Goal: Task Accomplishment & Management: Complete application form

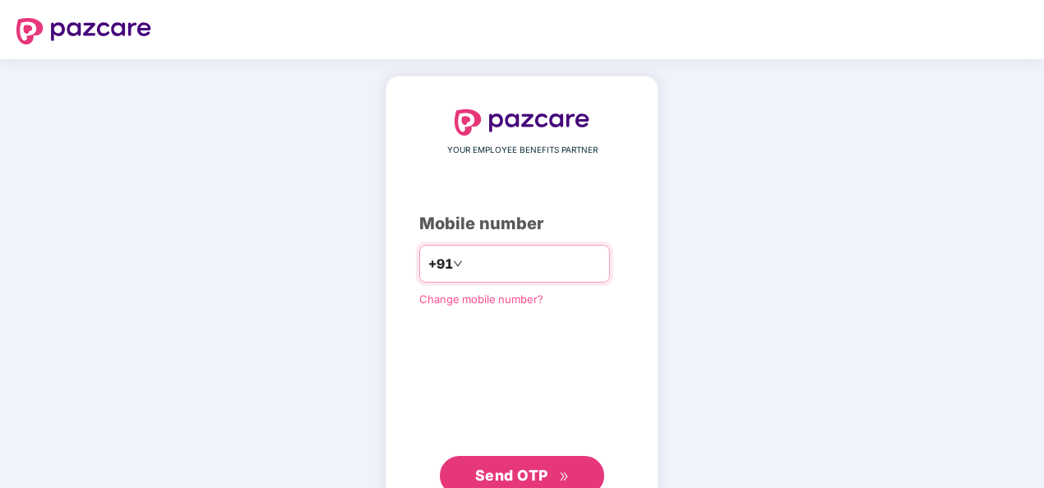
click at [485, 263] on input "number" at bounding box center [533, 264] width 135 height 26
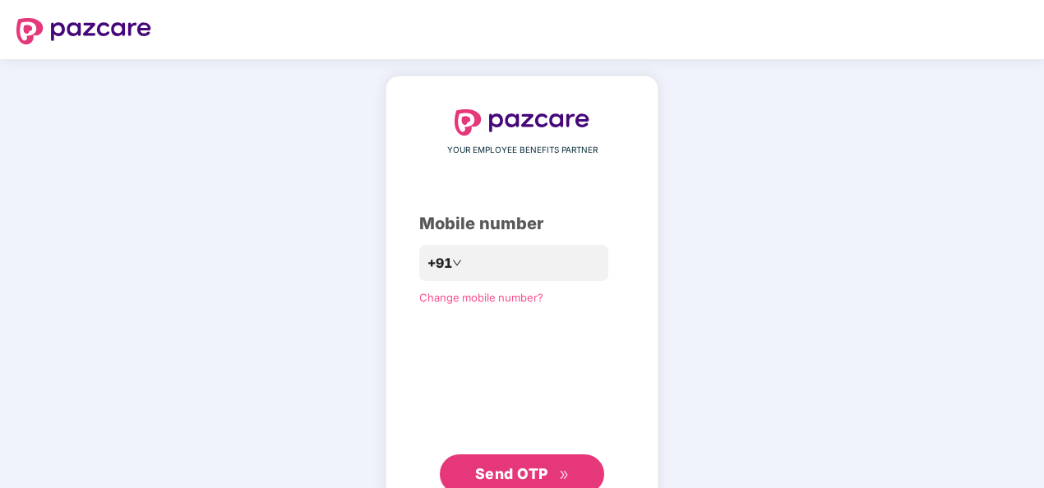
click at [508, 473] on span "Send OTP" at bounding box center [511, 473] width 73 height 17
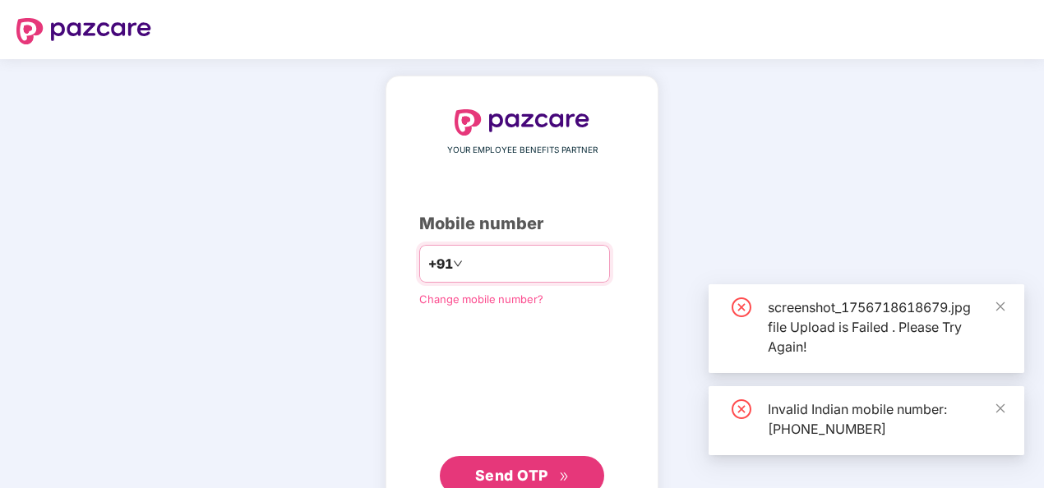
click at [466, 265] on input "**********" at bounding box center [533, 264] width 135 height 26
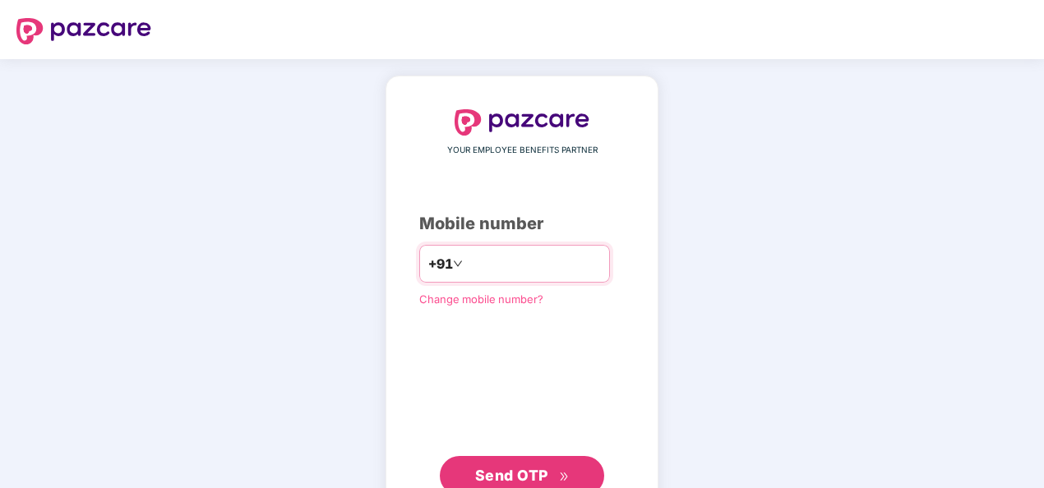
type input "**********"
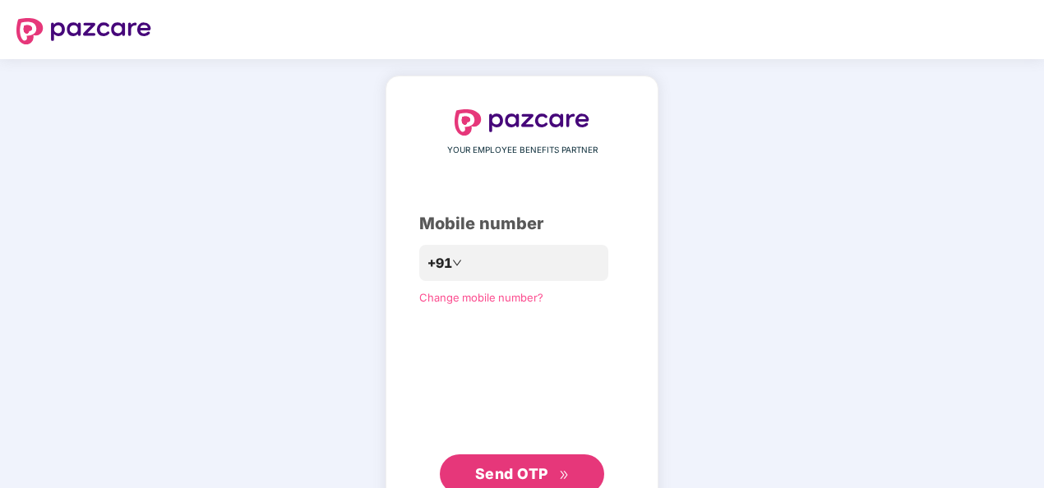
click at [504, 475] on span "Send OTP" at bounding box center [511, 473] width 73 height 17
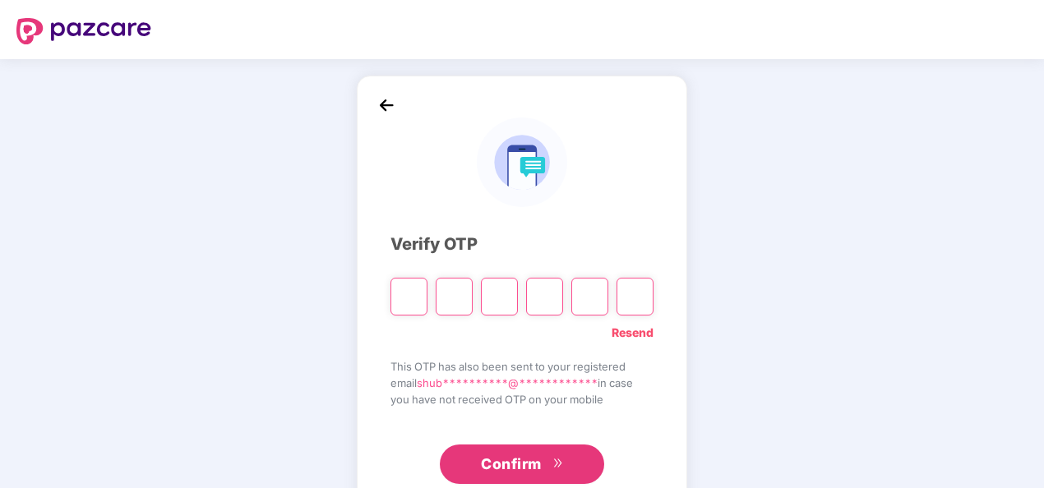
type input "*"
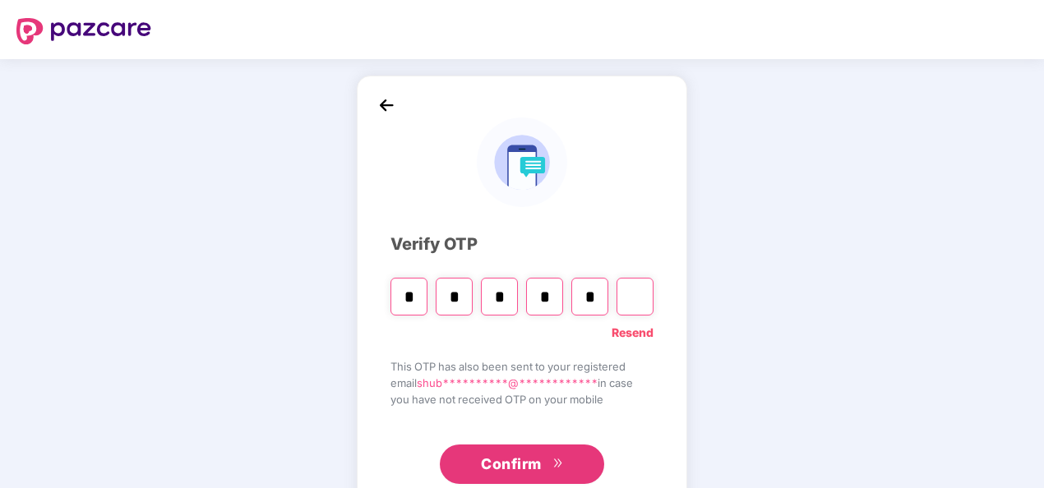
type input "*"
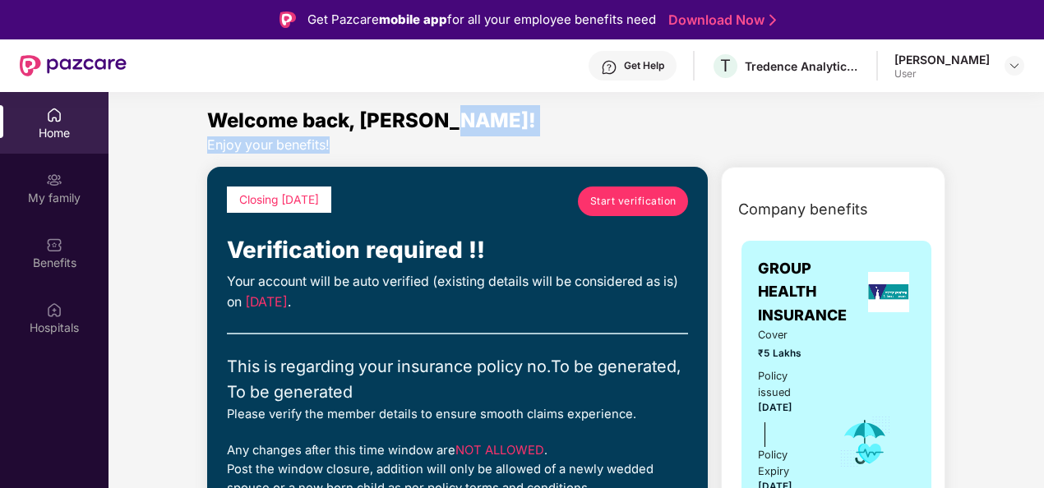
drag, startPoint x: 1041, startPoint y: 128, endPoint x: 1045, endPoint y: 142, distance: 14.6
click at [1043, 142] on html "Get Pazcare mobile app for all your employee benefits need Download Now Get Hel…" at bounding box center [522, 244] width 1044 height 488
click at [613, 204] on span "Start verification" at bounding box center [633, 201] width 86 height 16
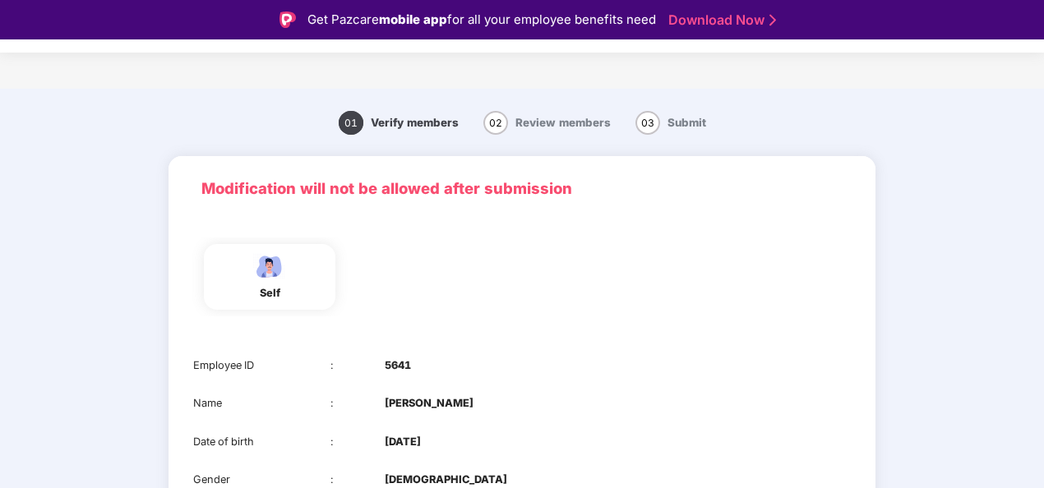
drag, startPoint x: 1041, startPoint y: 113, endPoint x: 1045, endPoint y: 201, distance: 88.0
click at [1043, 201] on html "Get Pazcare mobile app for all your employee benefits need Download Now Verific…" at bounding box center [522, 244] width 1044 height 488
click at [483, 329] on div "self" at bounding box center [521, 281] width 707 height 120
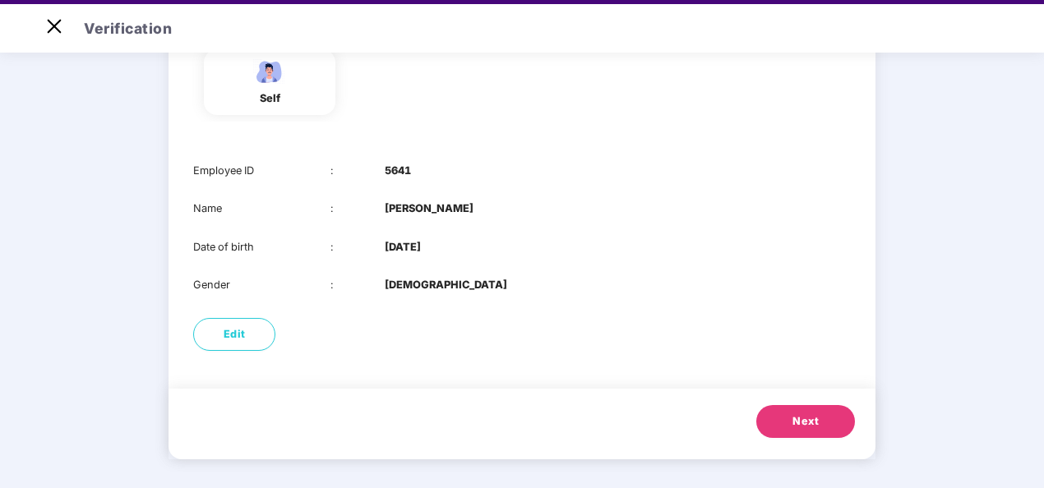
scroll to position [39, 0]
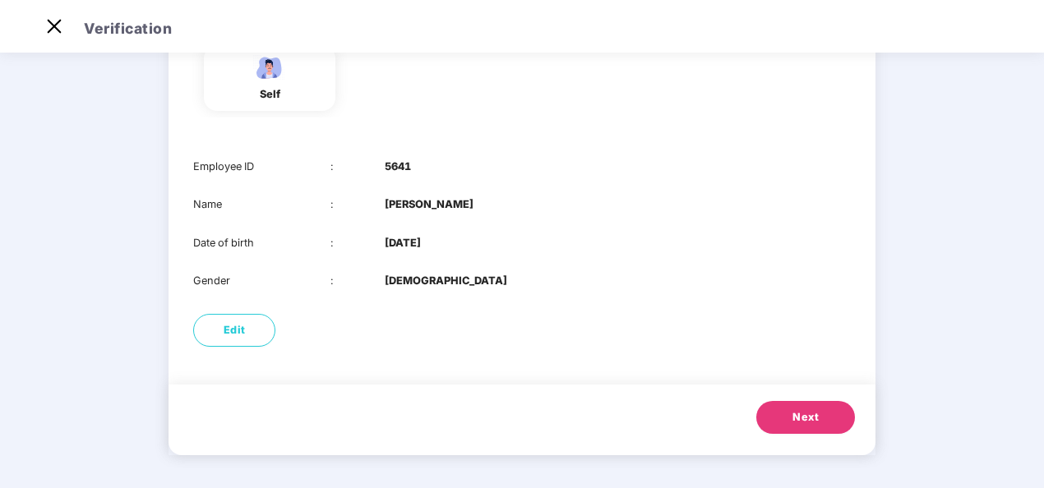
click at [791, 426] on button "Next" at bounding box center [805, 417] width 99 height 33
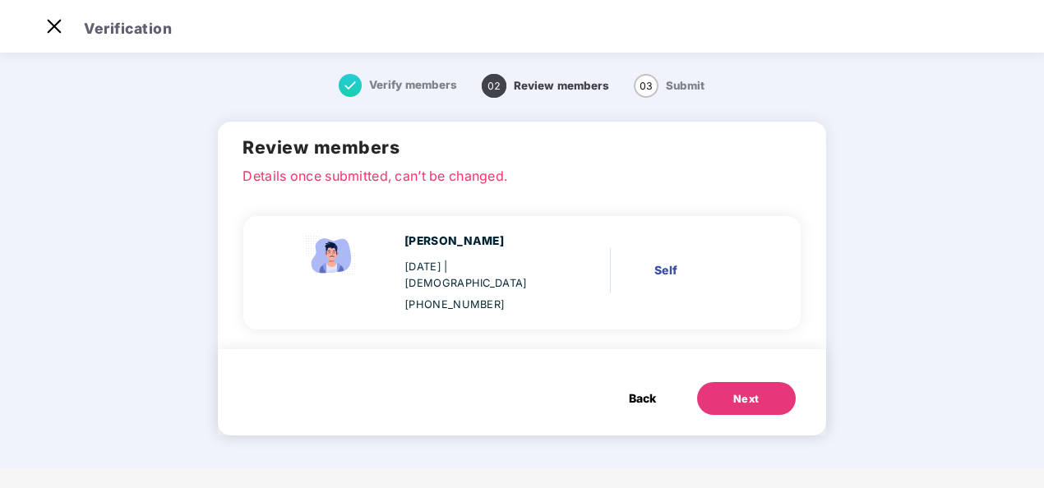
click at [656, 390] on span "Back" at bounding box center [642, 399] width 27 height 18
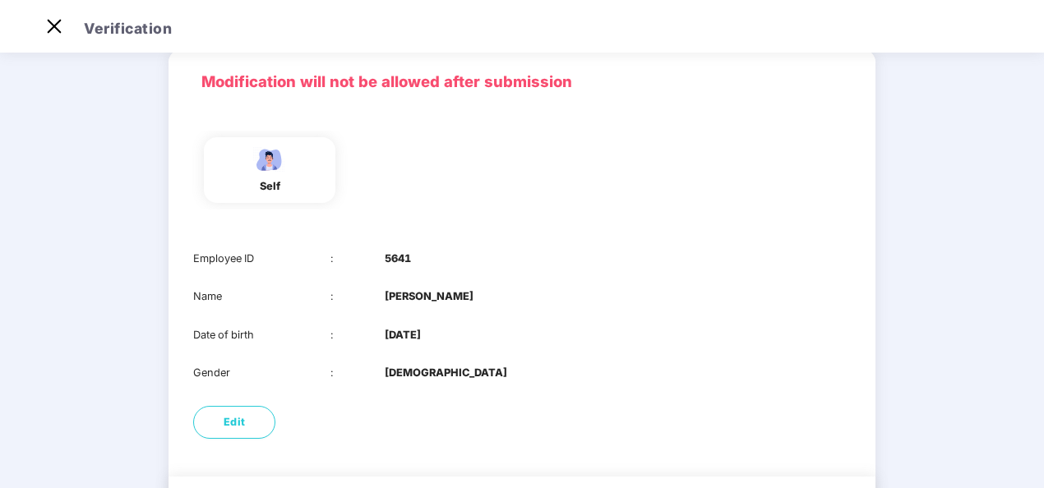
scroll to position [94, 0]
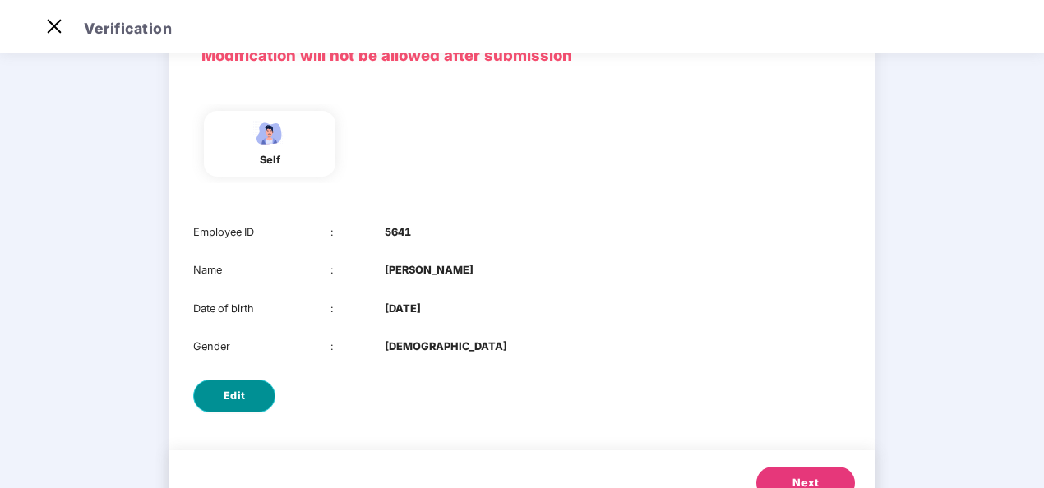
click at [225, 396] on span "Edit" at bounding box center [235, 396] width 22 height 16
select select "****"
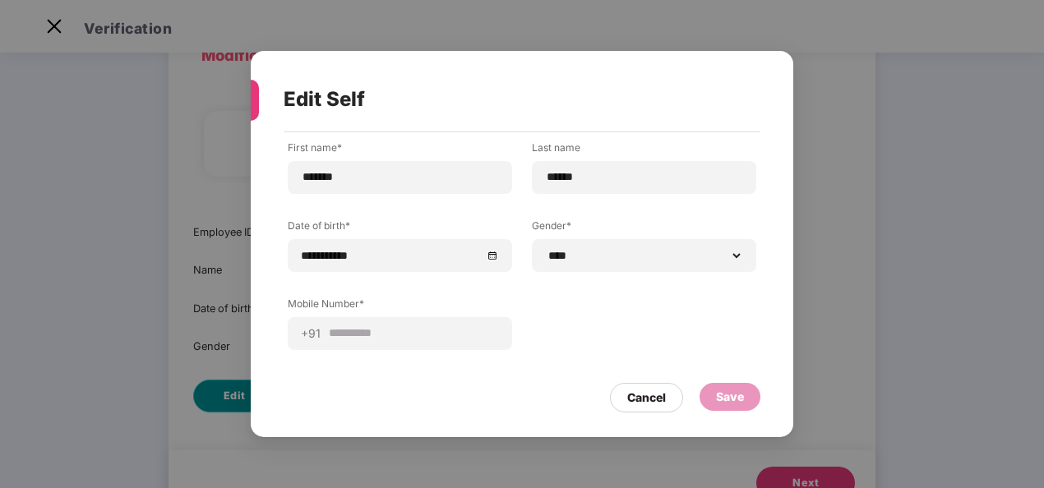
scroll to position [0, 0]
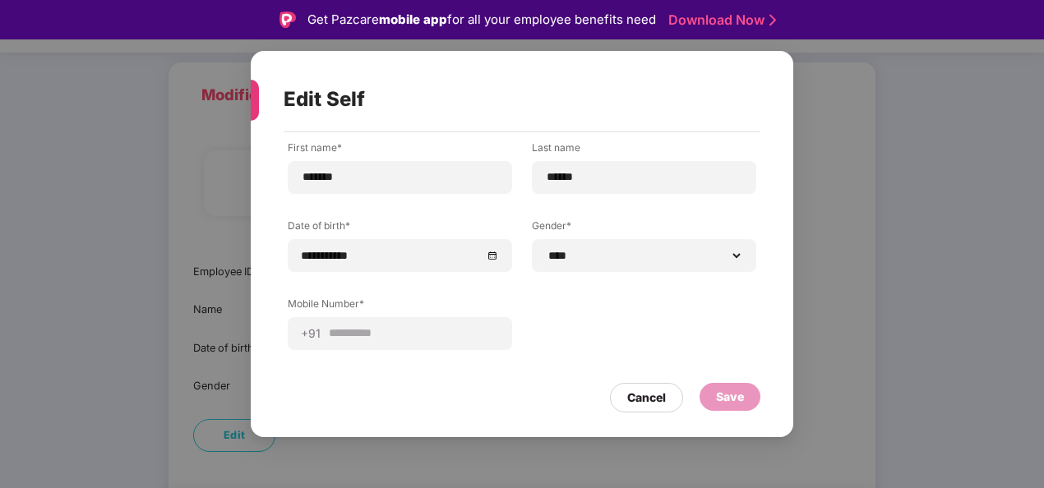
click at [724, 394] on div "Save" at bounding box center [730, 397] width 28 height 18
click at [647, 401] on div "Cancel" at bounding box center [646, 398] width 39 height 18
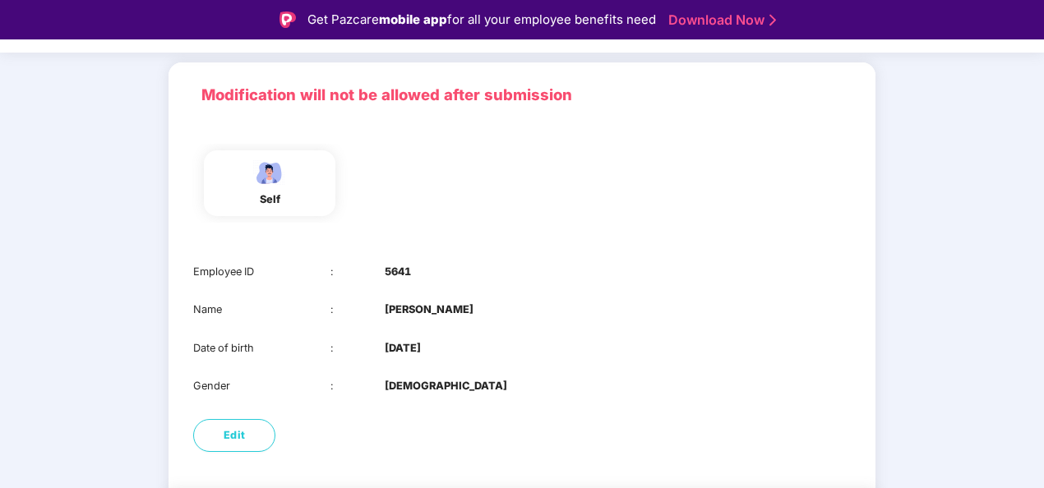
scroll to position [39, 0]
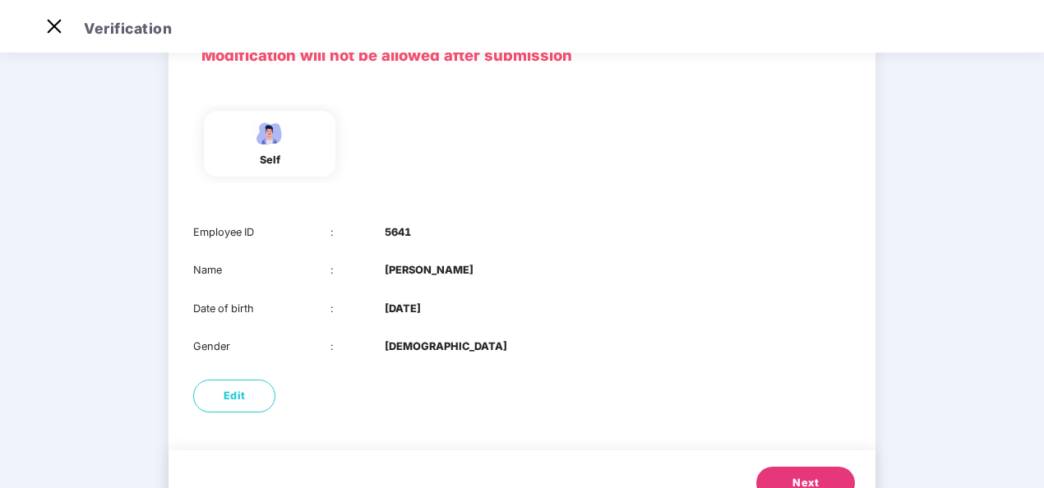
click at [786, 477] on button "Next" at bounding box center [805, 483] width 99 height 33
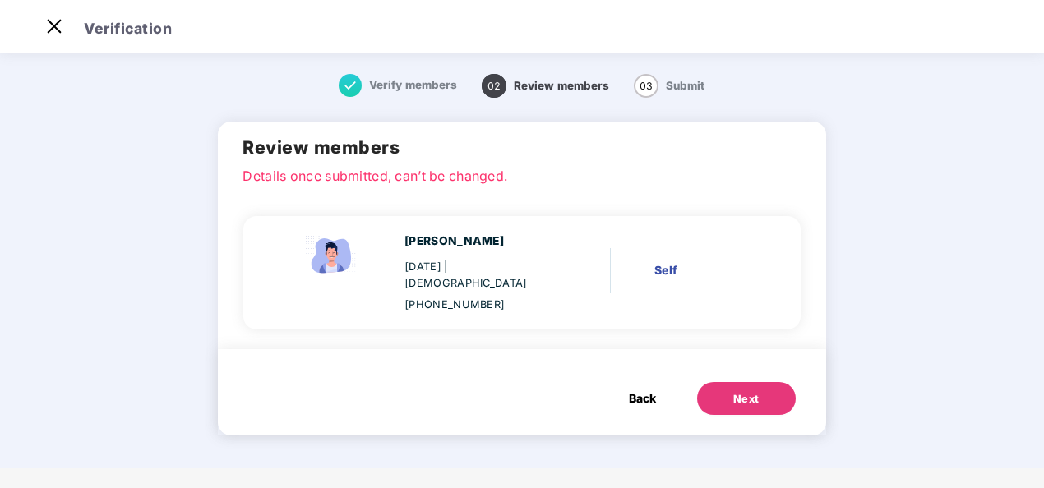
scroll to position [0, 0]
click at [720, 382] on button "Next" at bounding box center [746, 398] width 99 height 33
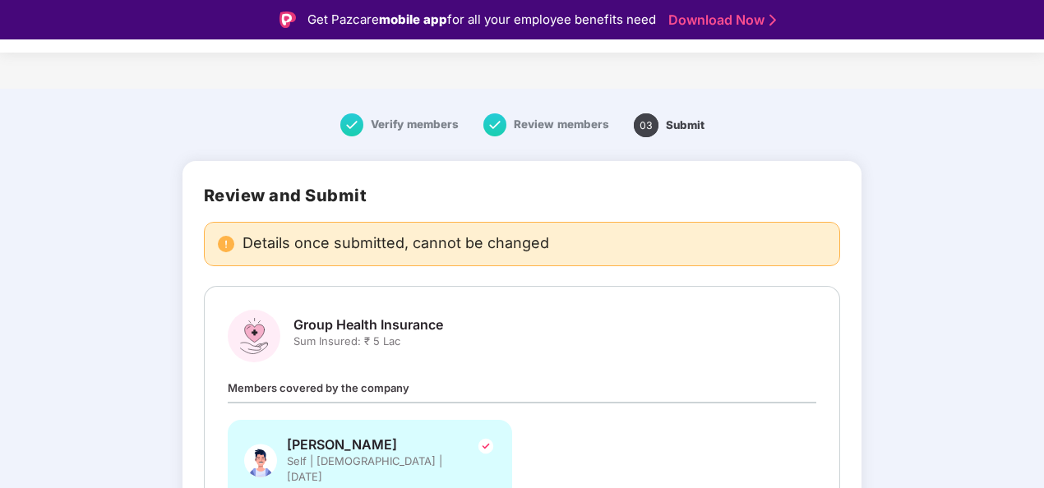
scroll to position [39, 0]
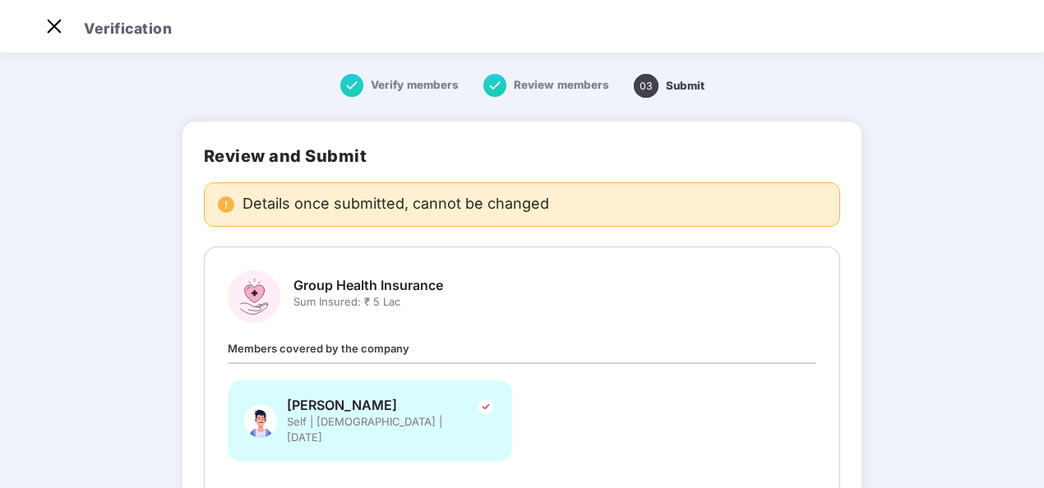
click at [352, 347] on span "Members covered by the company" at bounding box center [319, 348] width 182 height 13
click at [373, 277] on span "Group Health Insurance" at bounding box center [368, 285] width 150 height 17
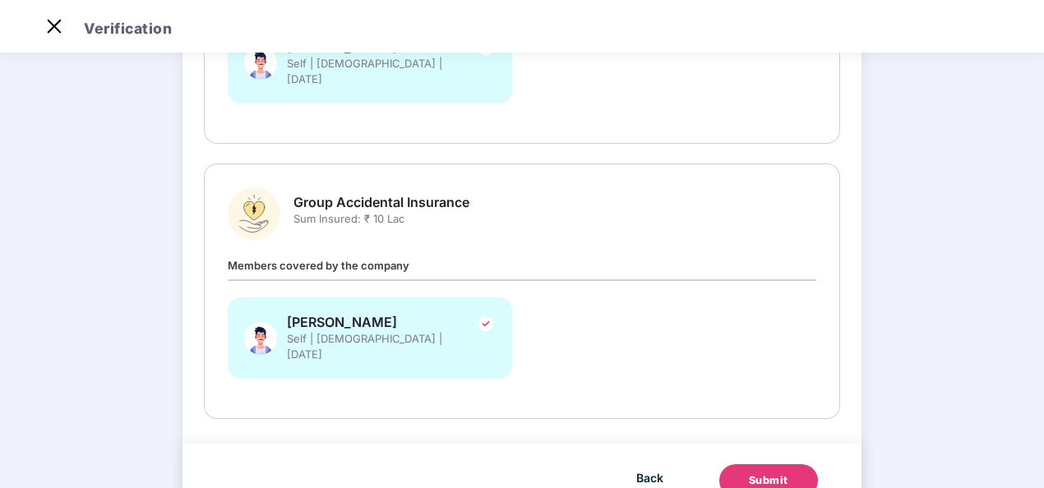
scroll to position [362, 0]
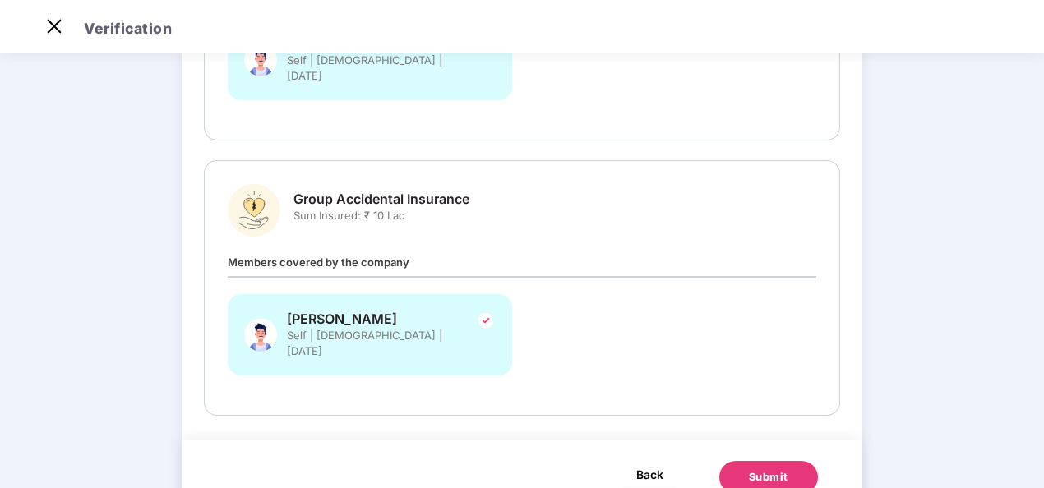
click at [649, 464] on span "Back" at bounding box center [649, 474] width 27 height 21
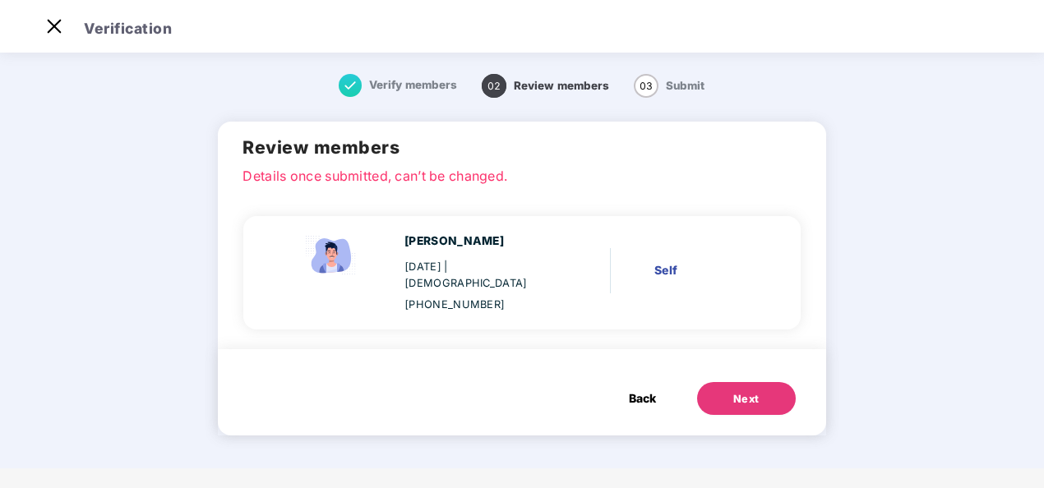
click at [647, 390] on span "Back" at bounding box center [642, 399] width 27 height 18
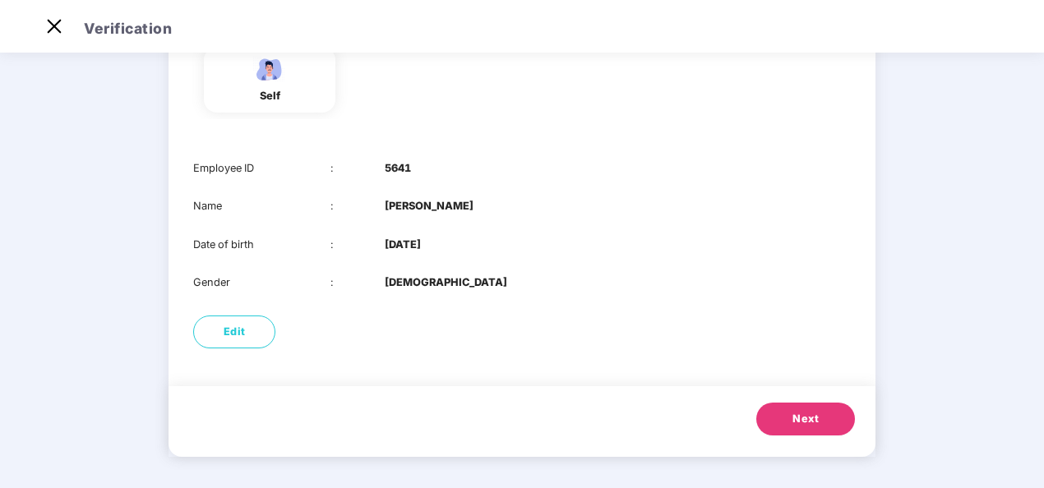
scroll to position [159, 0]
click at [57, 26] on img at bounding box center [54, 26] width 26 height 26
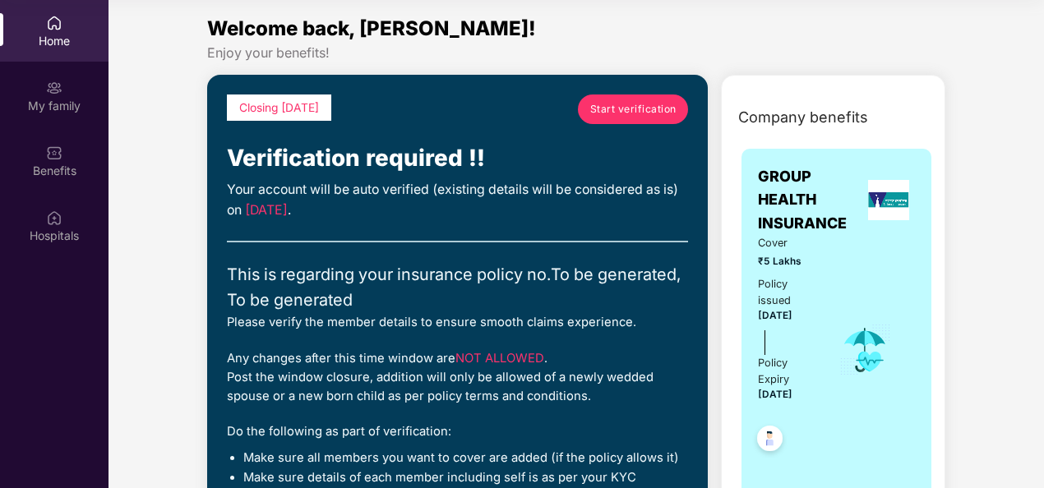
click at [52, 92] on img at bounding box center [54, 88] width 16 height 16
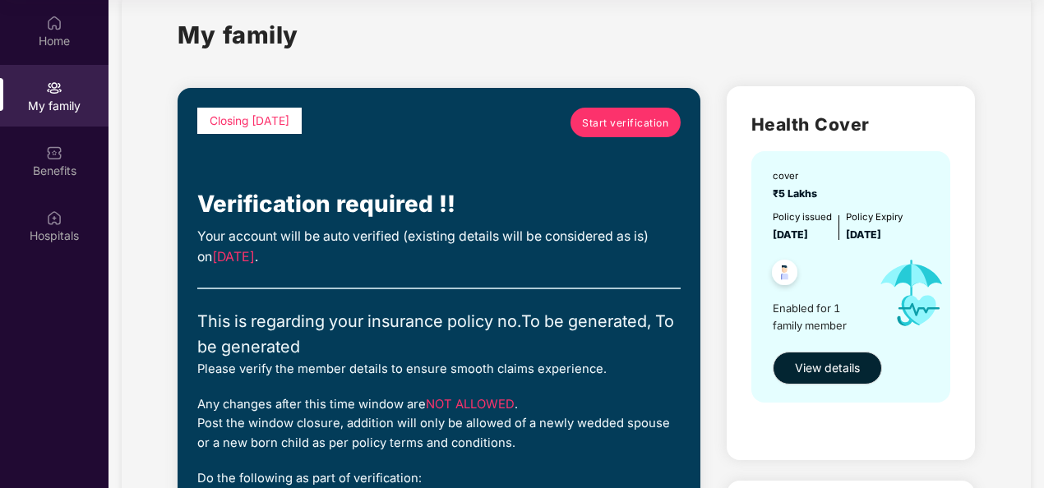
scroll to position [33, 0]
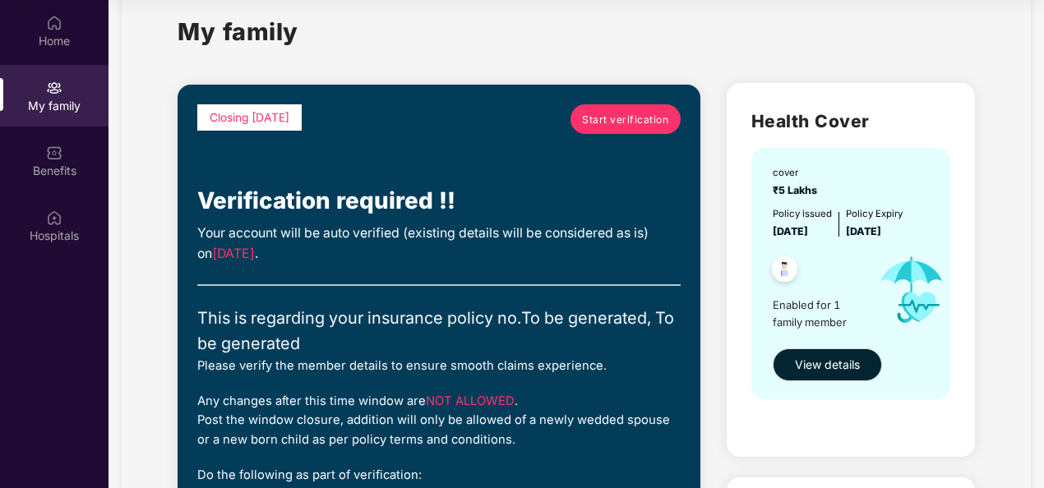
click at [590, 125] on span "Start verification" at bounding box center [625, 120] width 86 height 16
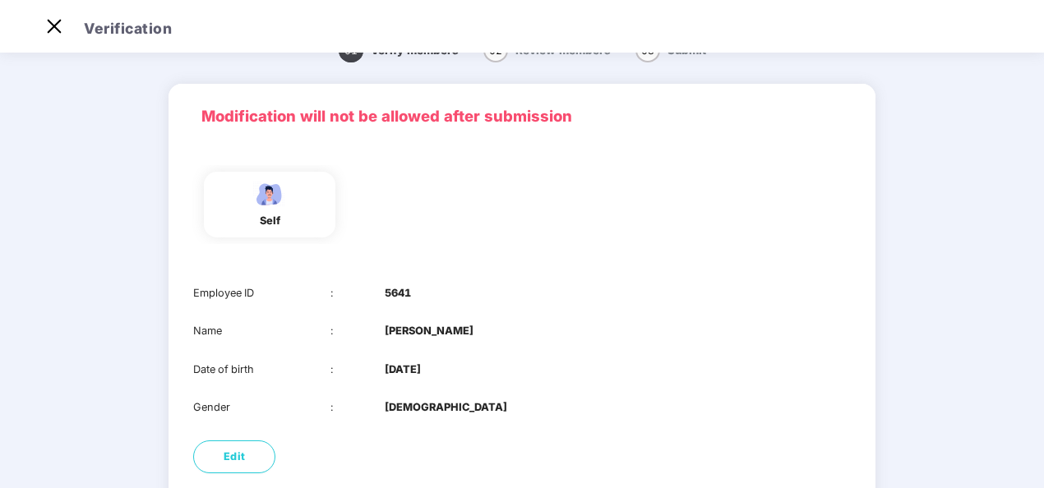
click at [40, 28] on header "Verification" at bounding box center [522, 26] width 1044 height 53
click at [49, 31] on img at bounding box center [54, 26] width 26 height 26
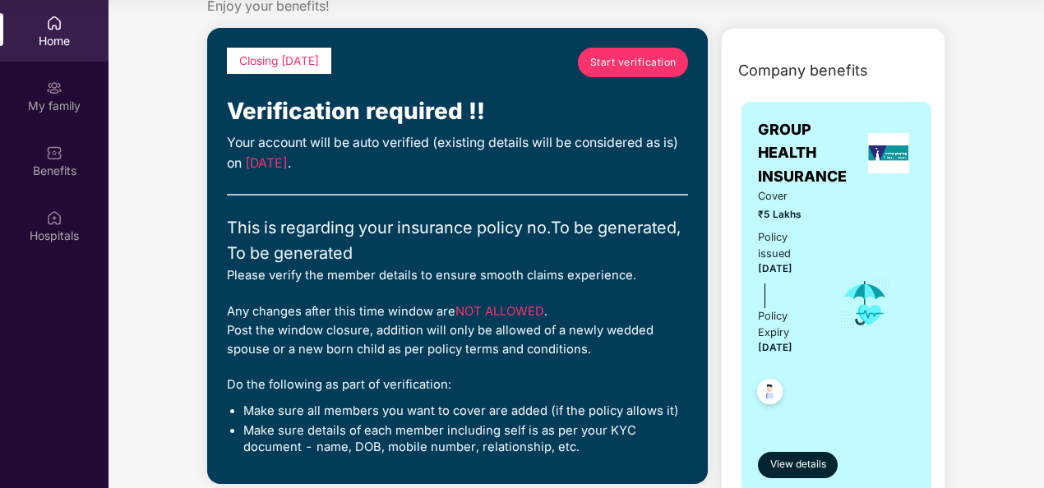
scroll to position [0, 0]
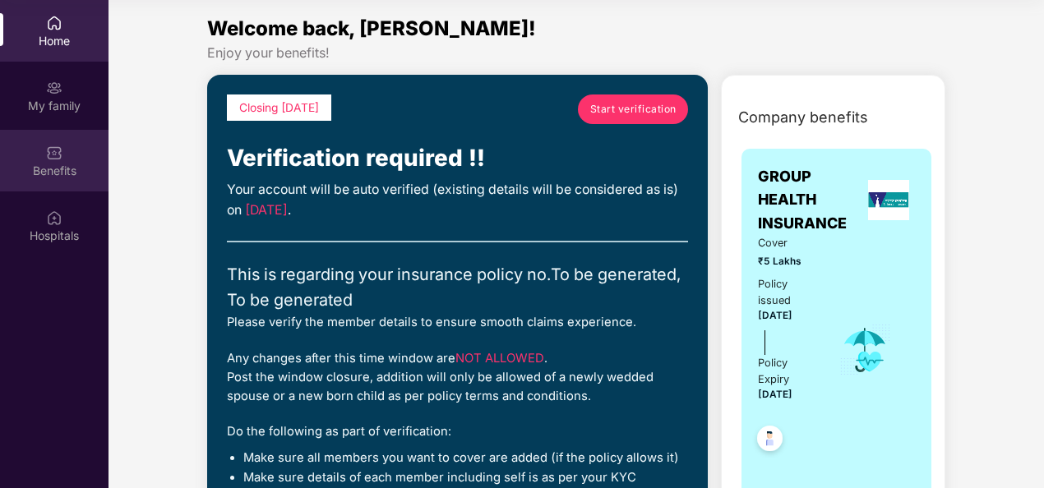
click at [56, 173] on div "Benefits" at bounding box center [54, 171] width 108 height 16
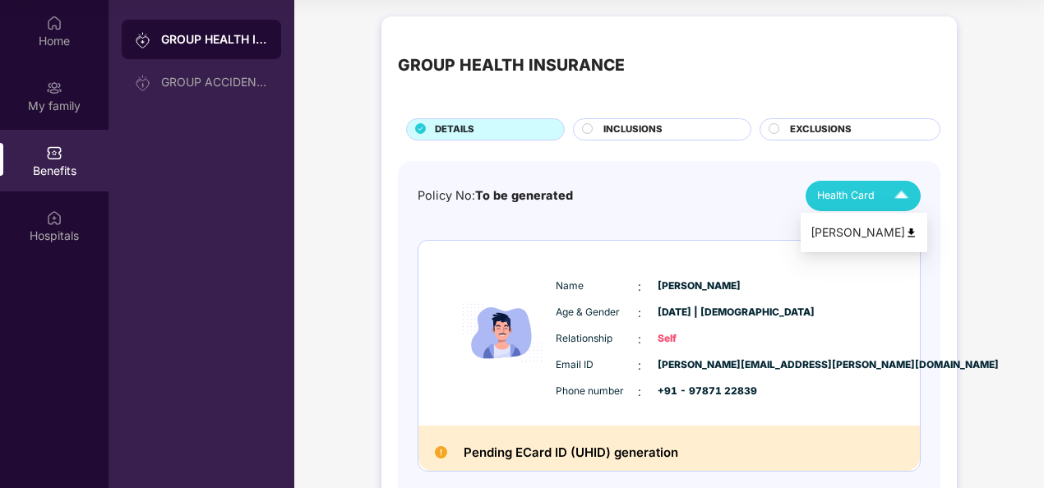
click at [865, 200] on span "Health Card" at bounding box center [846, 195] width 58 height 16
click at [676, 202] on div "Policy No: To be generated Health Card" at bounding box center [668, 196] width 503 height 30
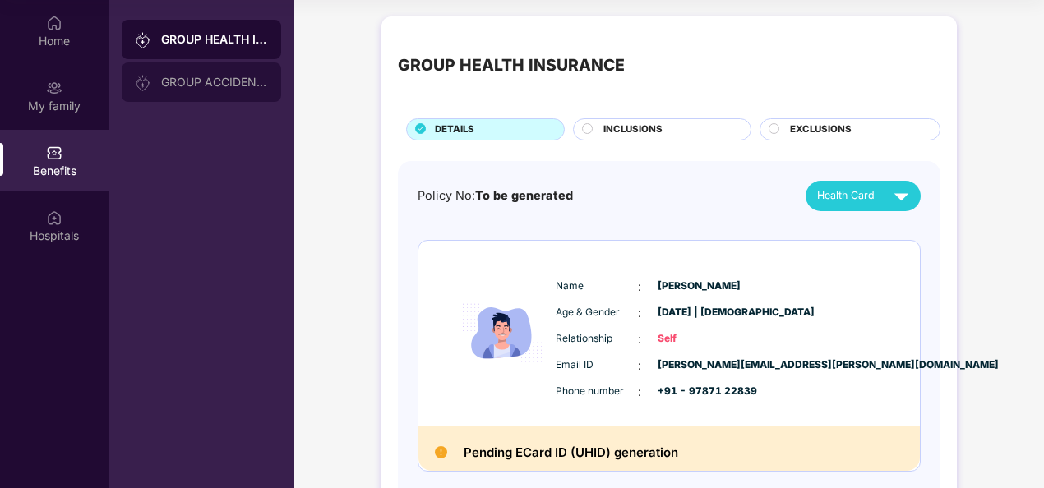
click at [233, 72] on div "GROUP ACCIDENTAL INSURANCE" at bounding box center [201, 81] width 159 height 39
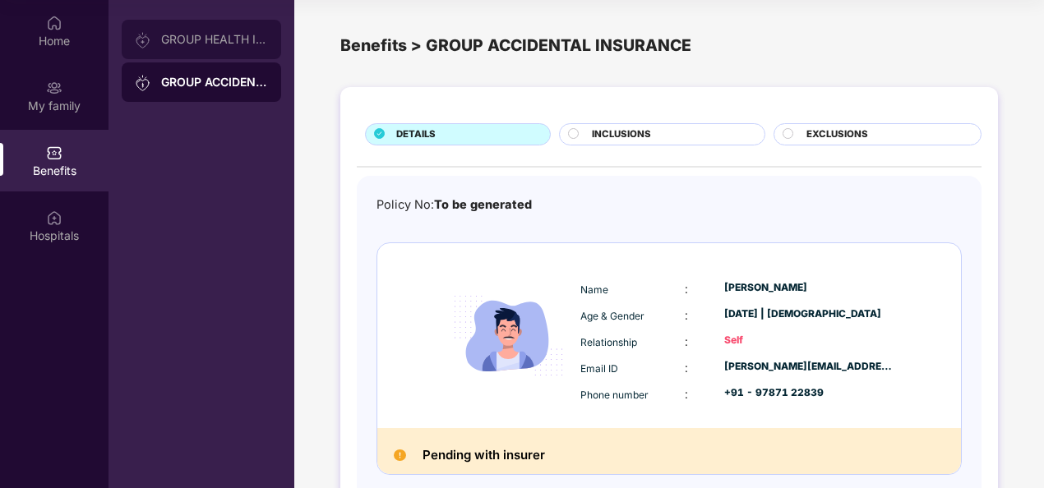
click at [217, 49] on div "GROUP HEALTH INSURANCE" at bounding box center [201, 39] width 159 height 39
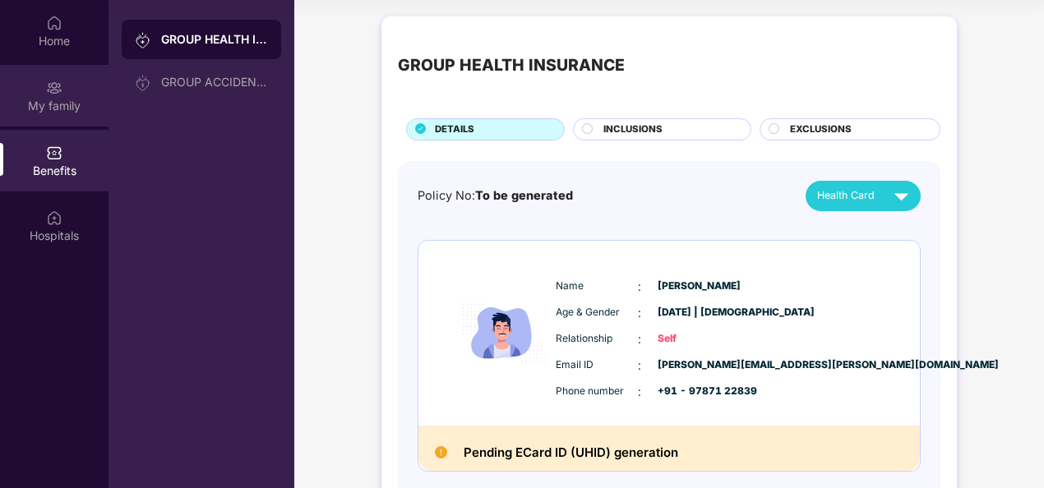
click at [59, 96] on div "My family" at bounding box center [54, 96] width 108 height 62
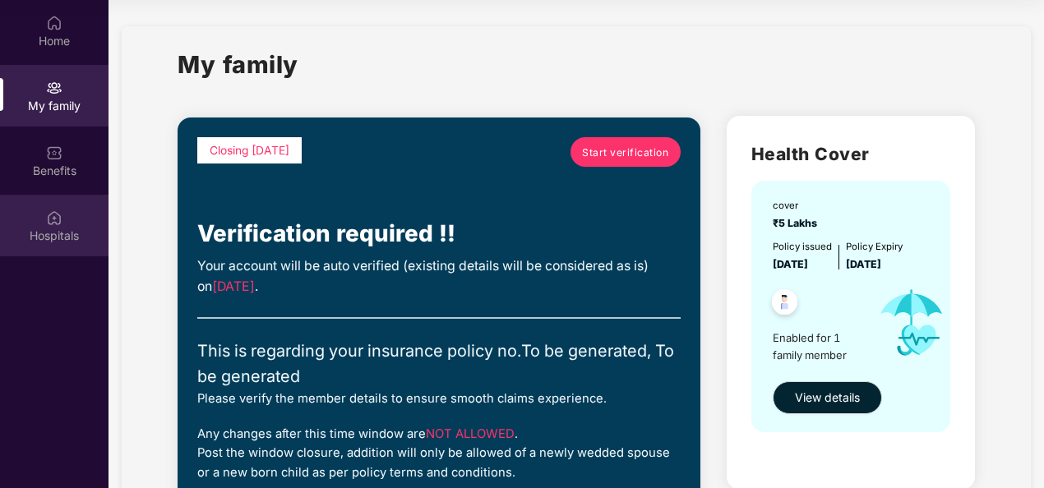
click at [59, 232] on div "Hospitals" at bounding box center [54, 236] width 108 height 16
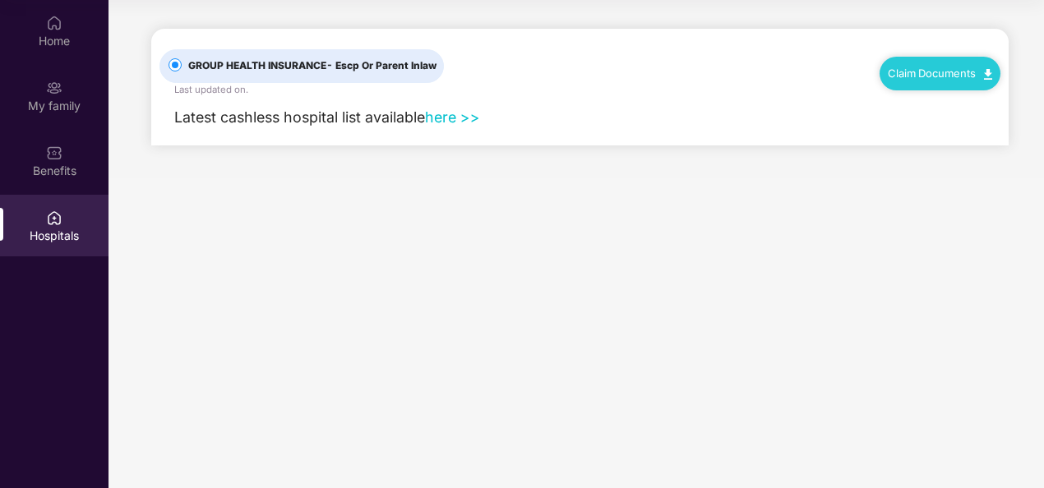
click at [925, 64] on div "Claim Documents" at bounding box center [939, 73] width 121 height 33
click at [468, 117] on link "here >>" at bounding box center [452, 116] width 55 height 17
click at [48, 104] on div "My family" at bounding box center [54, 106] width 108 height 16
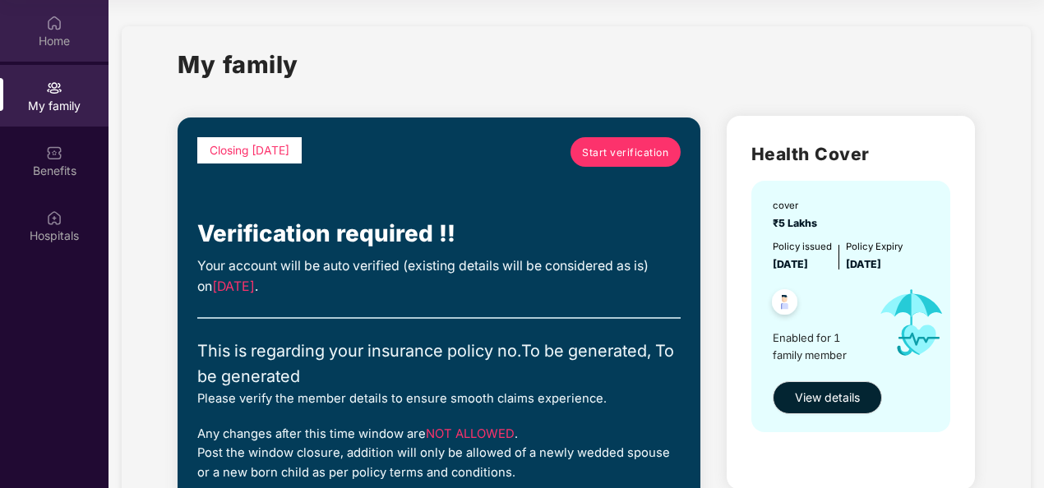
click at [53, 46] on div "Home" at bounding box center [54, 41] width 108 height 16
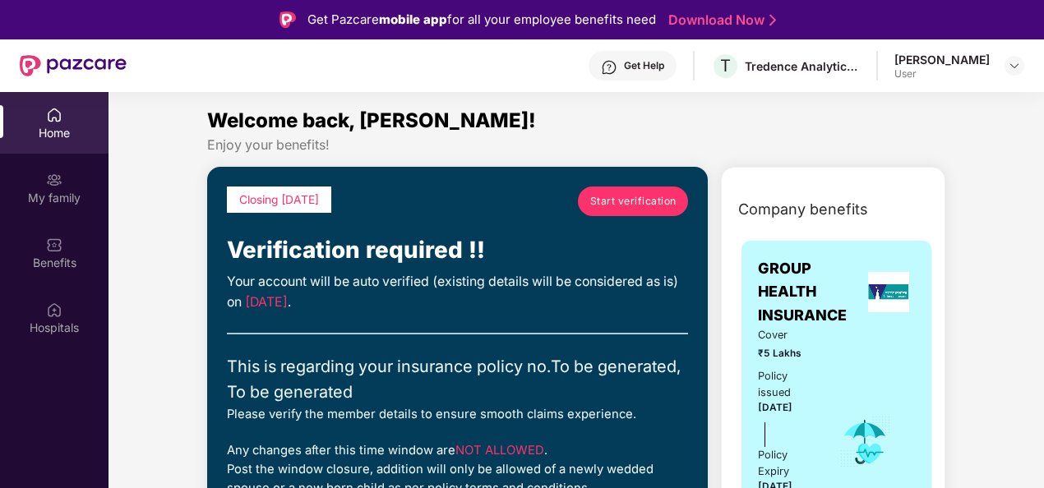
click at [925, 69] on div "User" at bounding box center [941, 73] width 95 height 13
click at [1012, 67] on img at bounding box center [1014, 65] width 13 height 13
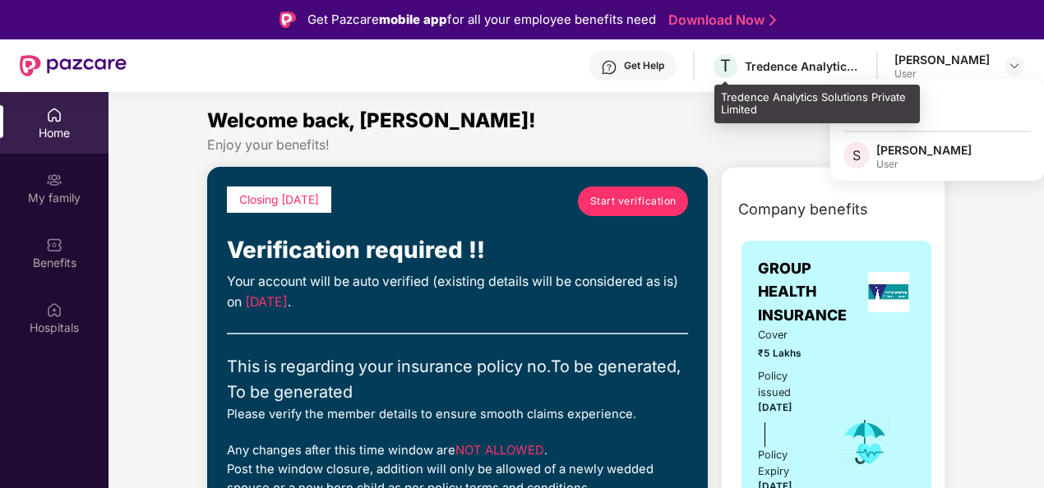
click at [813, 67] on div "Tredence Analytics Solutions Private Limited" at bounding box center [802, 66] width 115 height 16
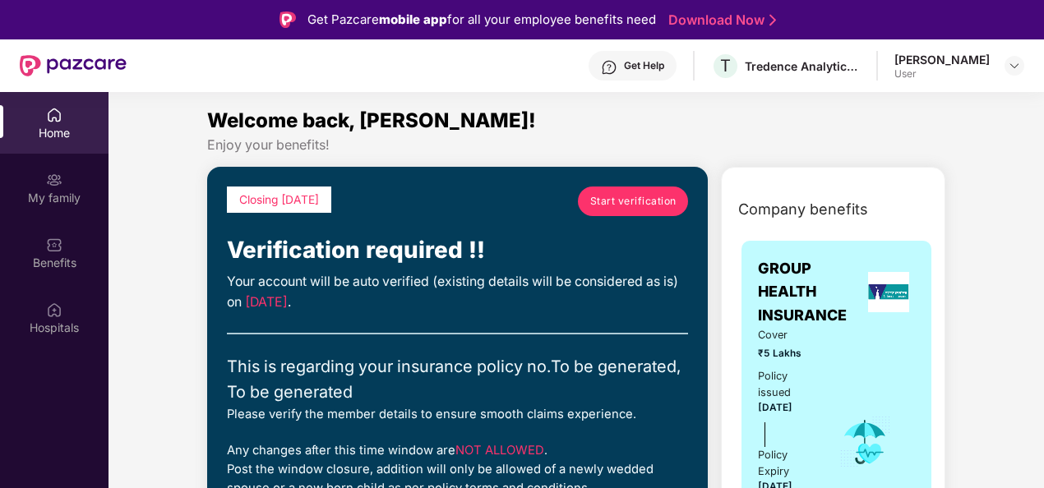
click at [644, 67] on div "Get Help" at bounding box center [644, 65] width 40 height 13
click at [48, 199] on div "My family" at bounding box center [54, 198] width 108 height 16
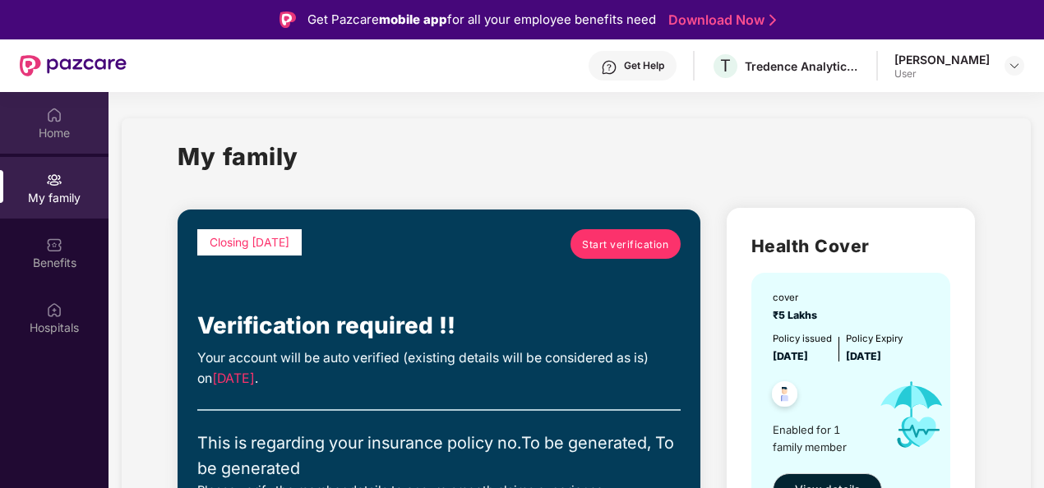
click at [53, 142] on div "Home" at bounding box center [54, 123] width 108 height 62
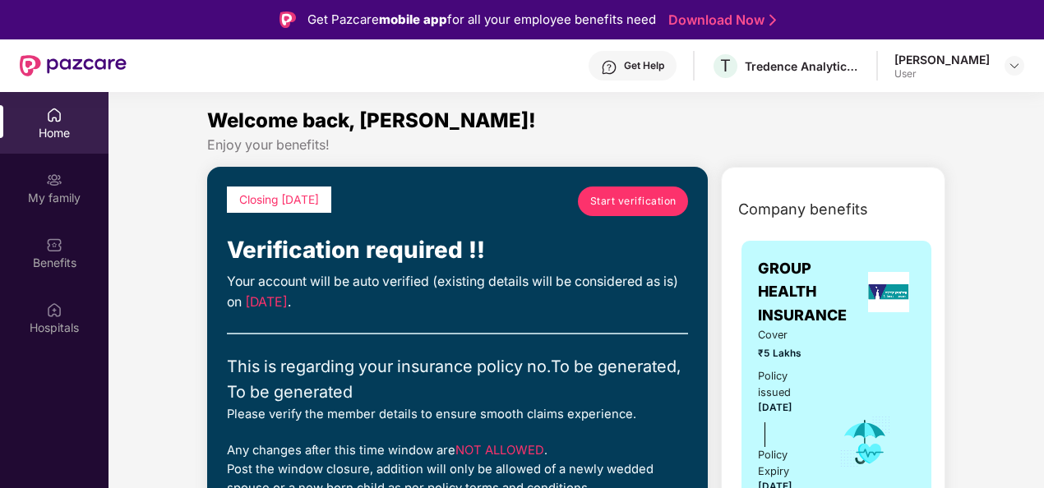
click at [642, 210] on link "Start verification" at bounding box center [633, 202] width 110 height 30
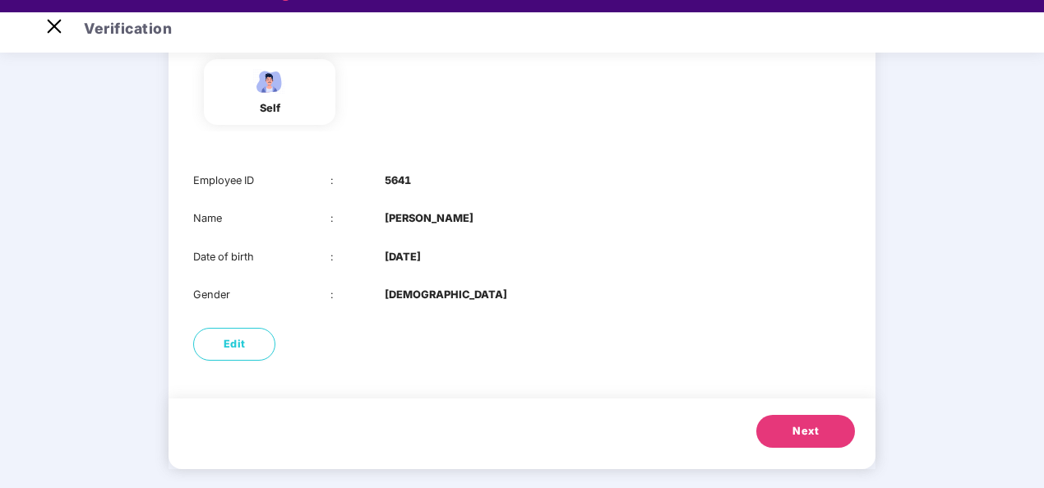
scroll to position [159, 0]
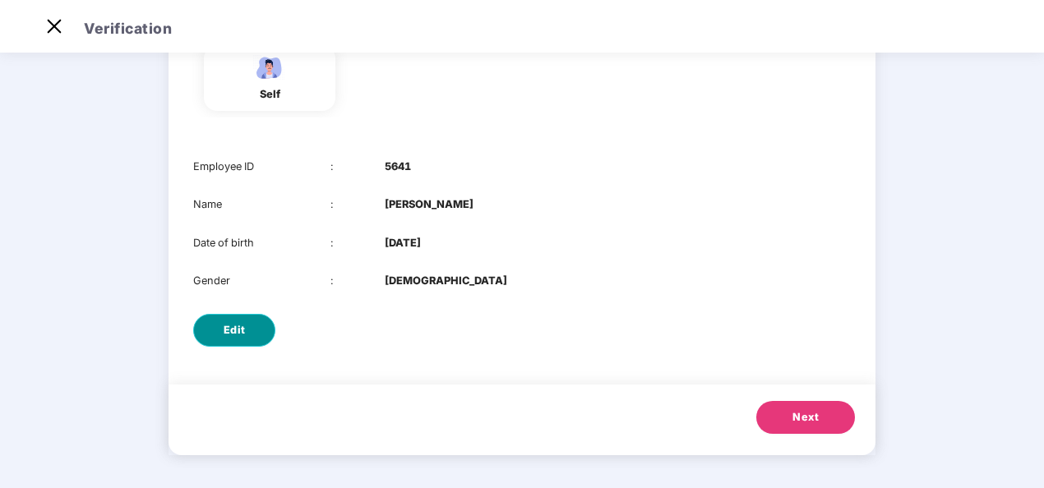
click at [237, 324] on span "Edit" at bounding box center [235, 330] width 22 height 16
select select "****"
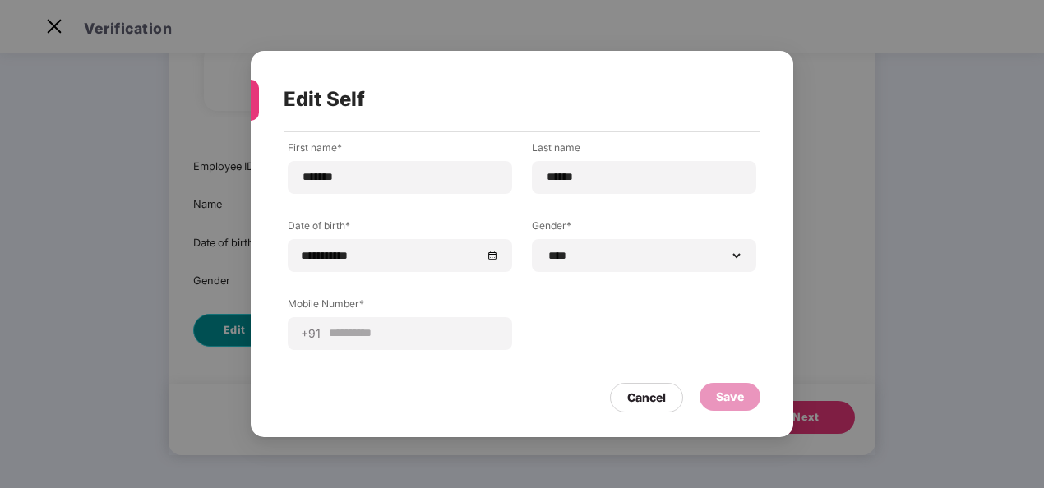
scroll to position [0, 0]
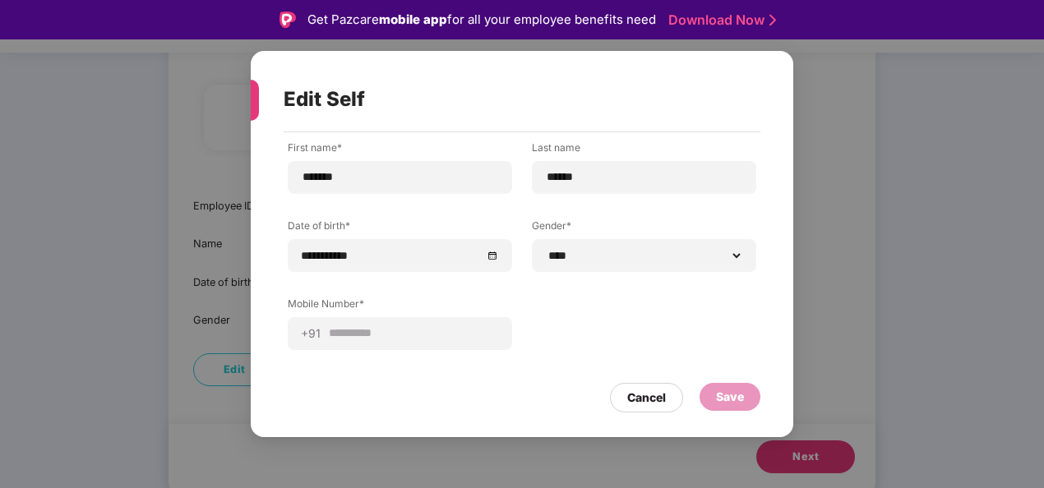
click at [435, 344] on div "**********" at bounding box center [400, 333] width 224 height 33
click at [257, 95] on div at bounding box center [250, 100] width 16 height 41
click at [735, 404] on div "Save" at bounding box center [730, 397] width 28 height 18
click at [639, 403] on div "Cancel" at bounding box center [646, 398] width 39 height 18
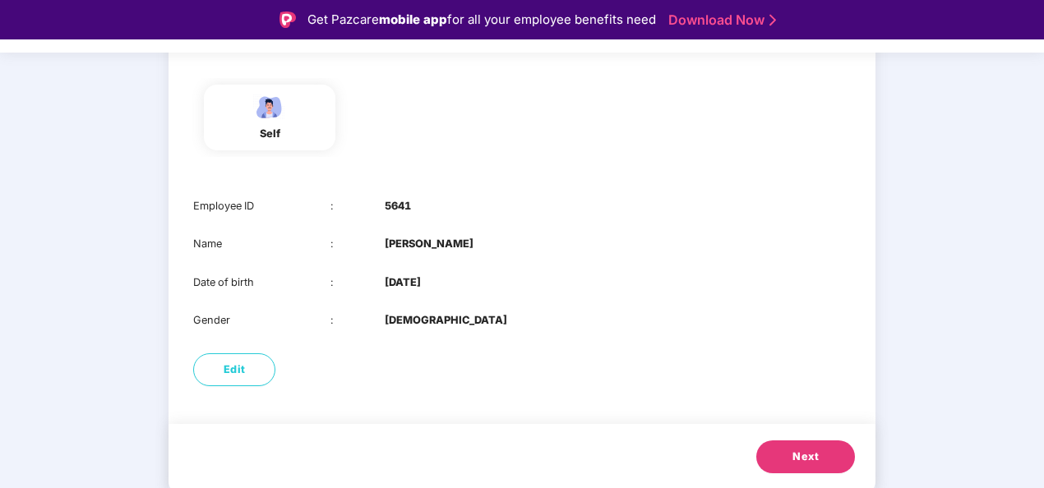
click at [776, 447] on button "Next" at bounding box center [805, 456] width 99 height 33
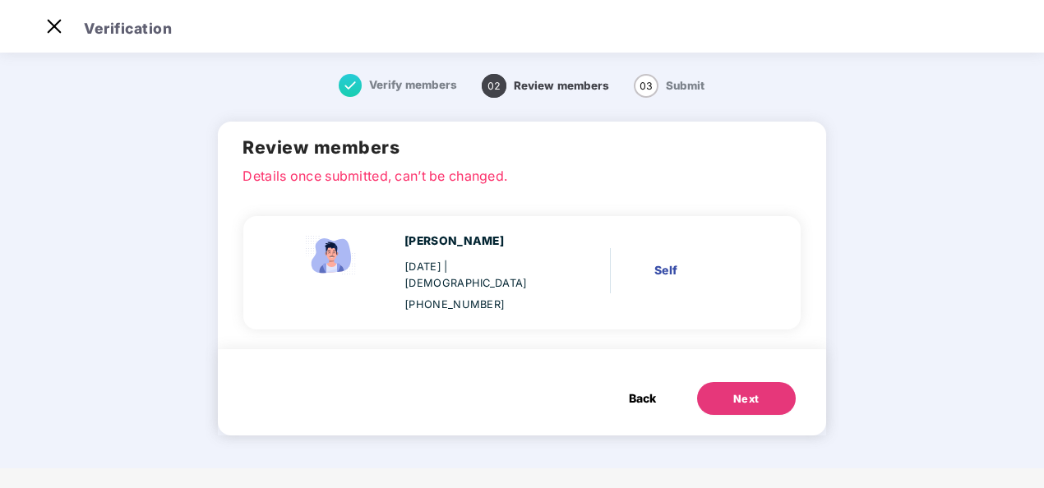
click at [649, 248] on div "Shubham Talwar 10 Aug 1994 | Male +919787122839 Self" at bounding box center [515, 273] width 510 height 81
click at [674, 270] on div "Self" at bounding box center [703, 270] width 98 height 18
click at [360, 174] on p "Details once submitted, can’t be changed." at bounding box center [521, 173] width 558 height 15
click at [401, 309] on div "Shubham Talwar 10 Aug 1994 | Male +919787122839 Self" at bounding box center [521, 272] width 556 height 113
click at [742, 391] on div "Next" at bounding box center [746, 399] width 26 height 16
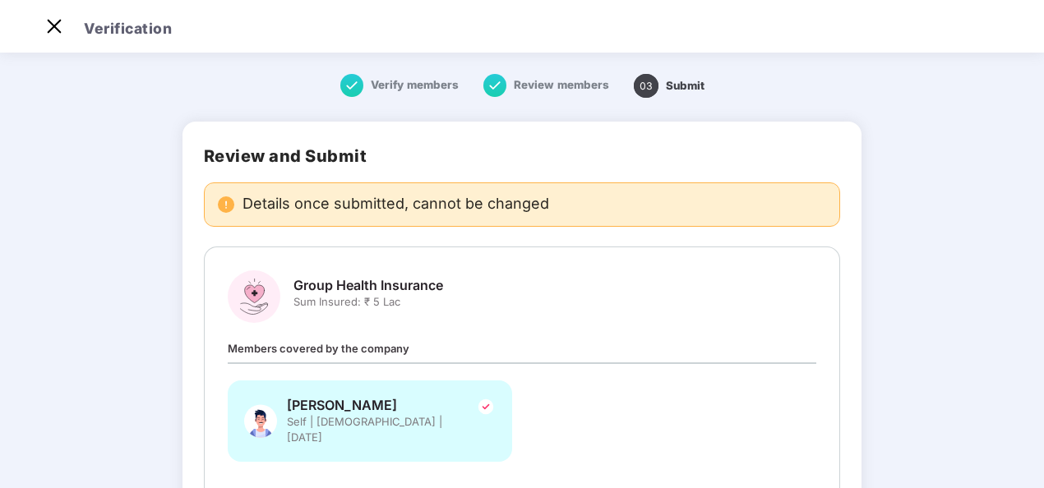
click at [367, 342] on span "Members covered by the company" at bounding box center [319, 348] width 182 height 13
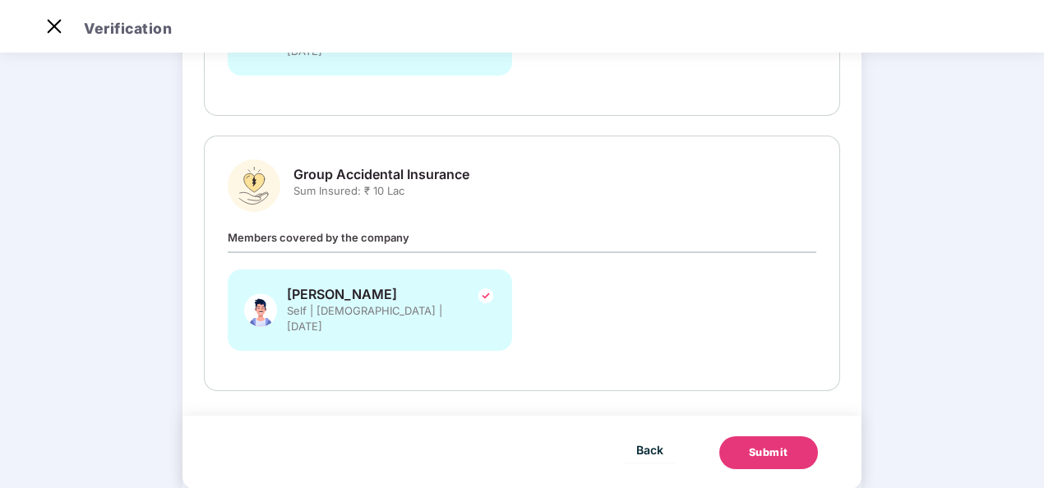
click at [759, 445] on div "Submit" at bounding box center [768, 453] width 39 height 16
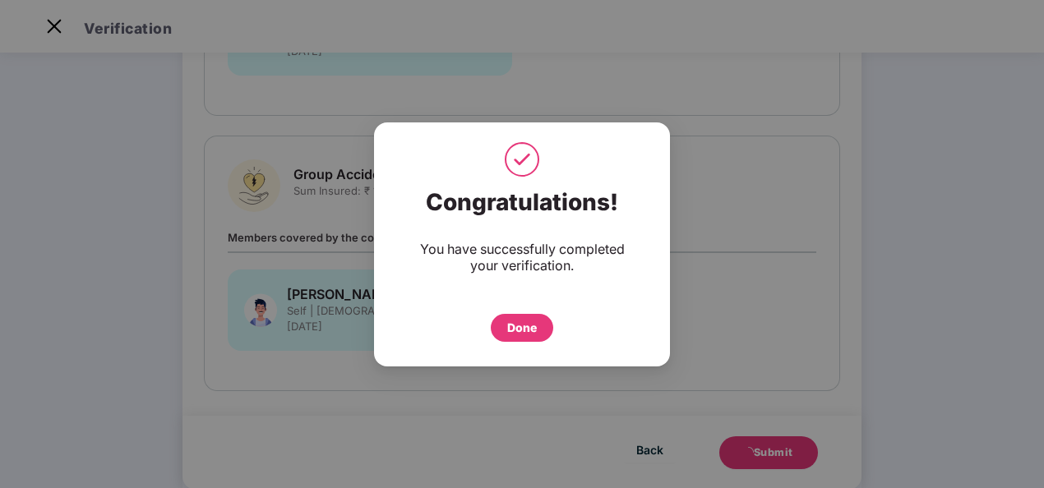
click at [516, 333] on div "Done" at bounding box center [522, 328] width 30 height 18
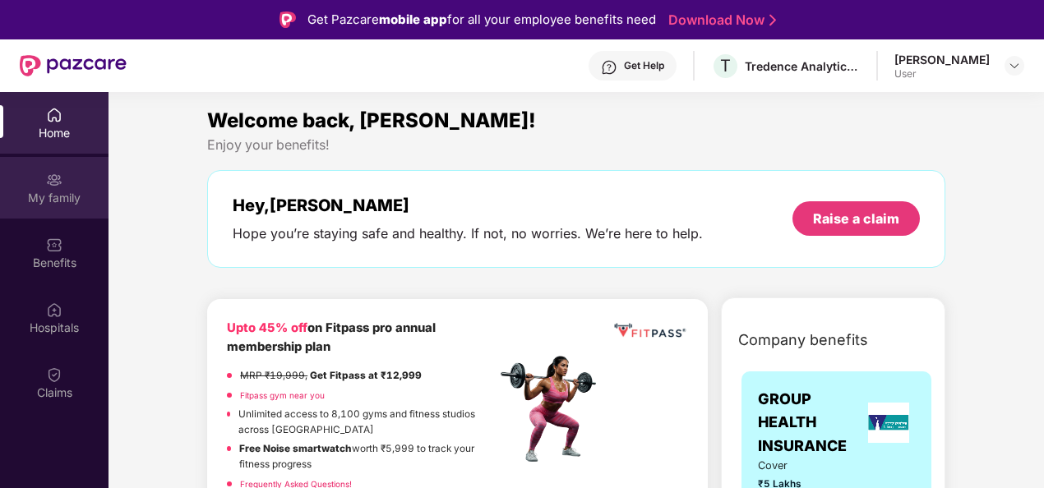
click at [25, 181] on div "My family" at bounding box center [54, 188] width 108 height 62
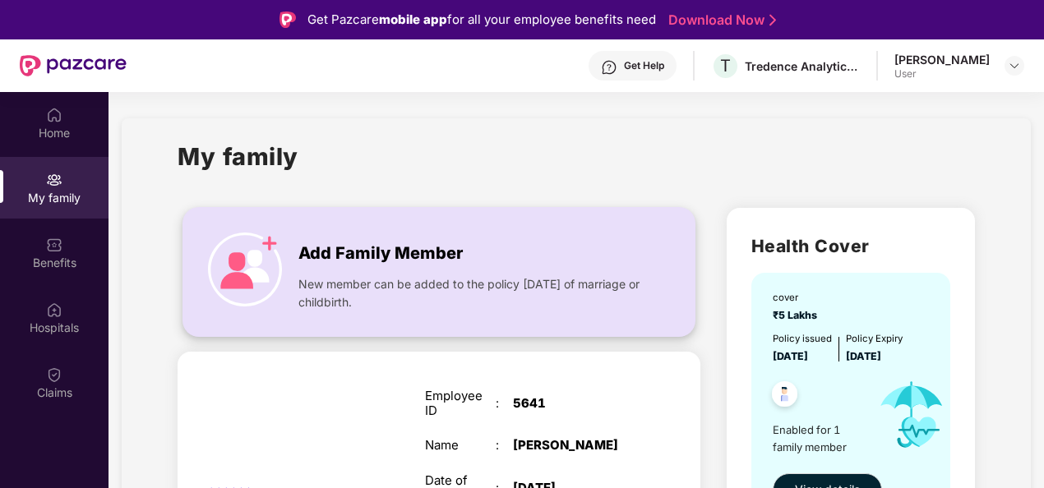
click at [386, 260] on span "Add Family Member" at bounding box center [380, 253] width 164 height 25
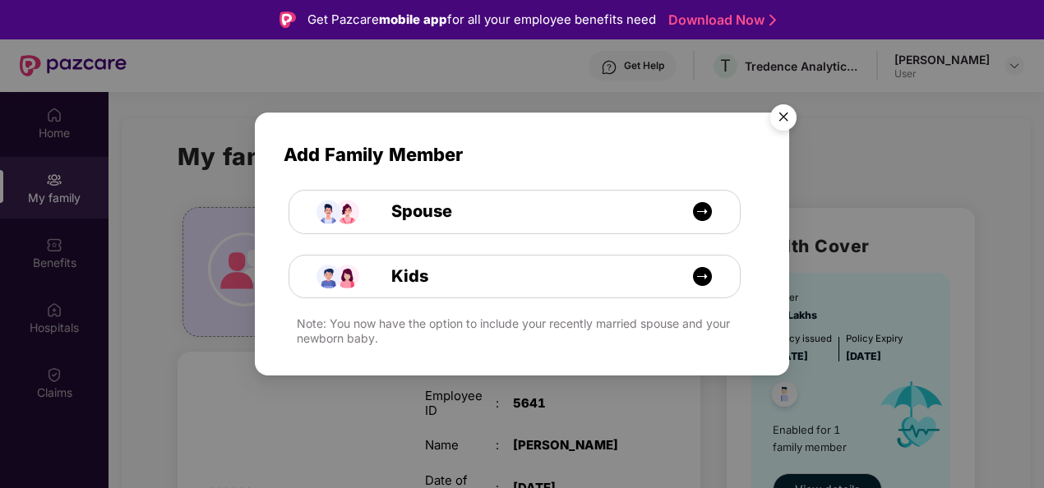
click at [777, 122] on img "Close" at bounding box center [783, 120] width 46 height 46
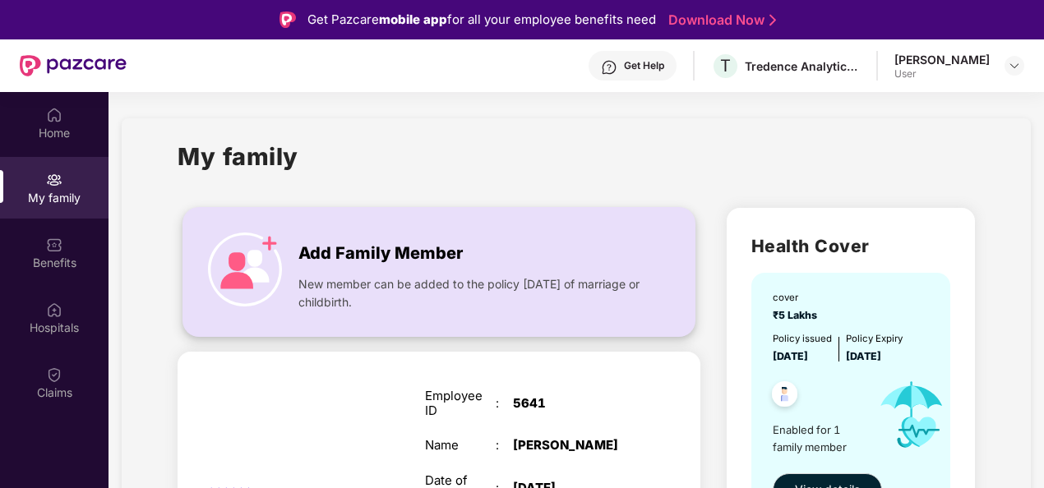
click at [312, 261] on span "Add Family Member" at bounding box center [380, 253] width 164 height 25
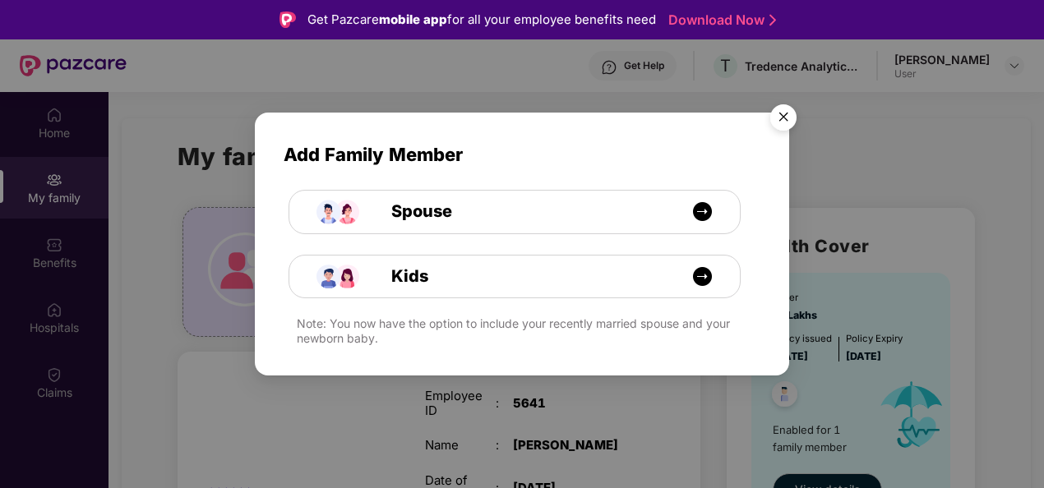
click at [776, 112] on img "Close" at bounding box center [783, 120] width 46 height 46
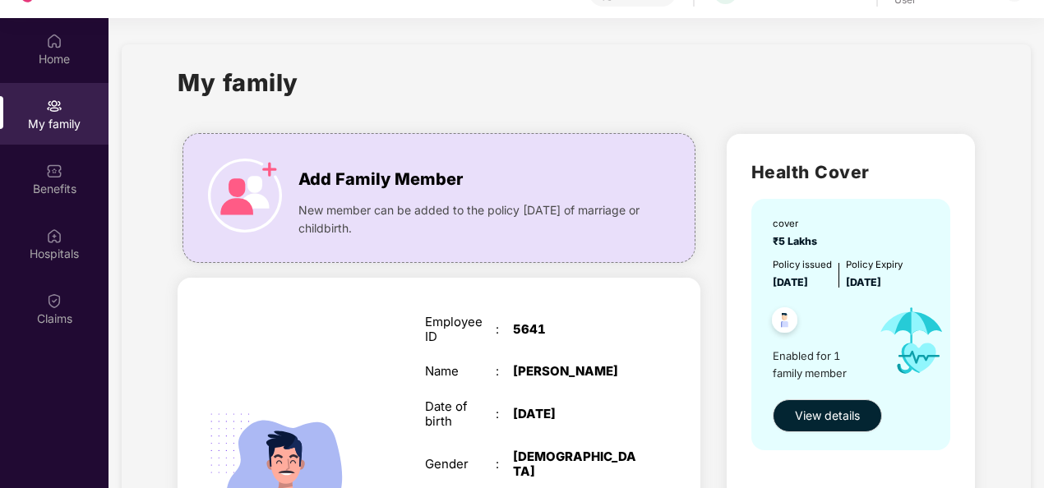
scroll to position [92, 0]
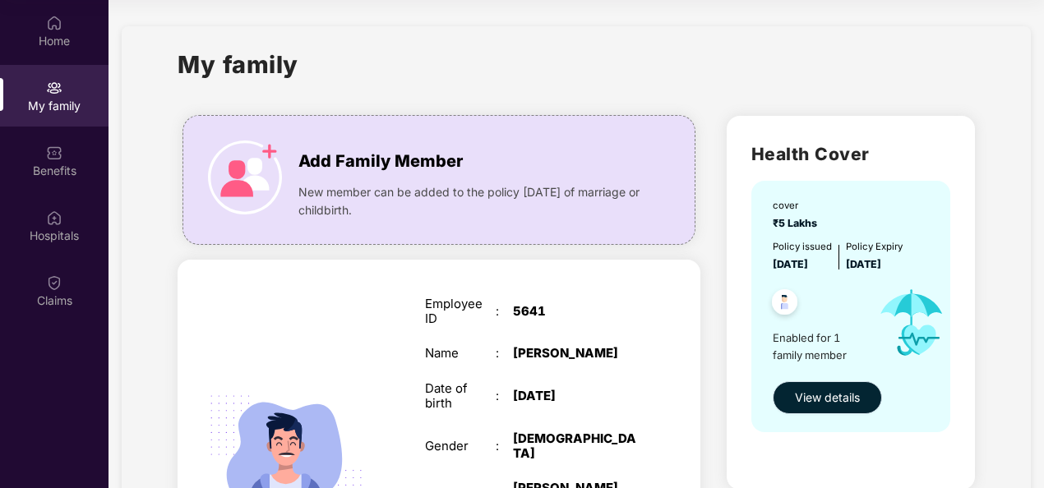
click at [829, 399] on span "View details" at bounding box center [827, 398] width 65 height 18
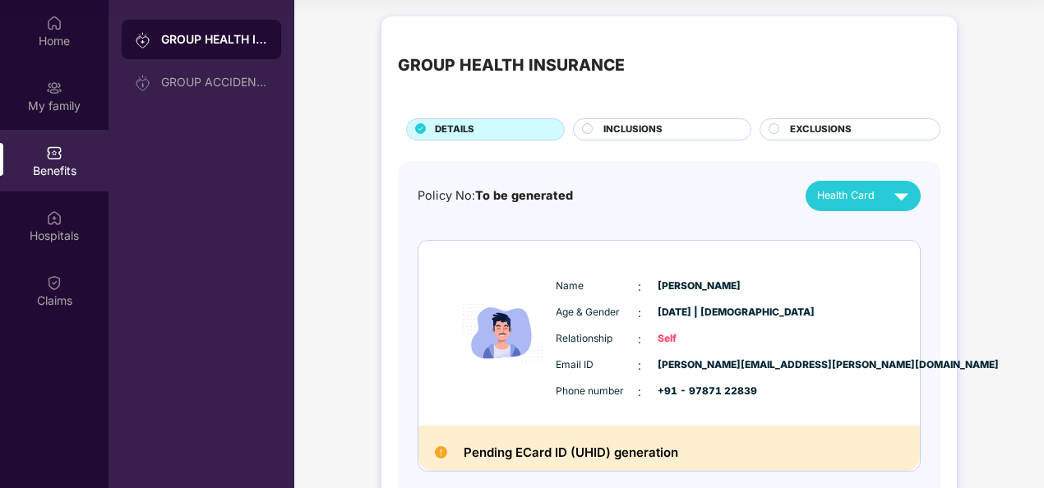
click at [588, 133] on circle at bounding box center [588, 128] width 10 height 10
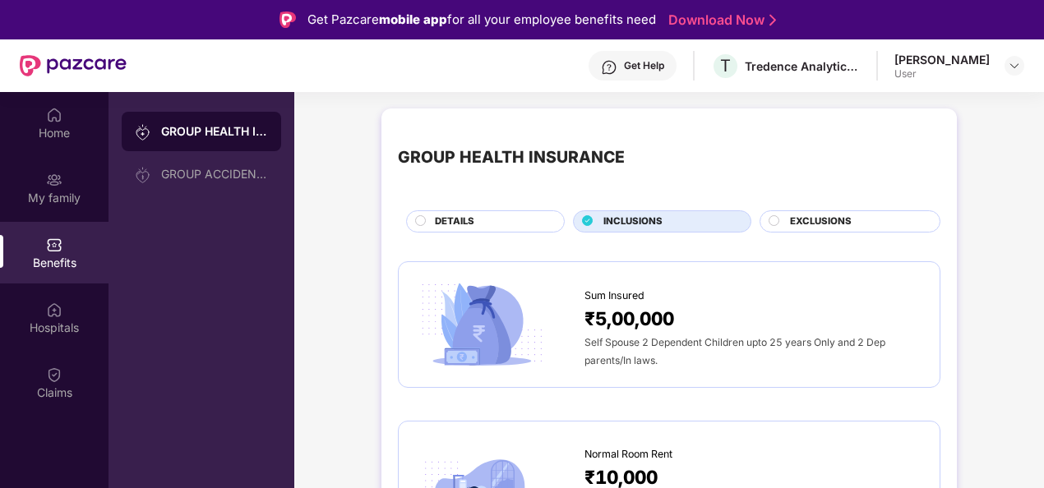
click at [791, 218] on span "EXCLUSIONS" at bounding box center [821, 221] width 62 height 15
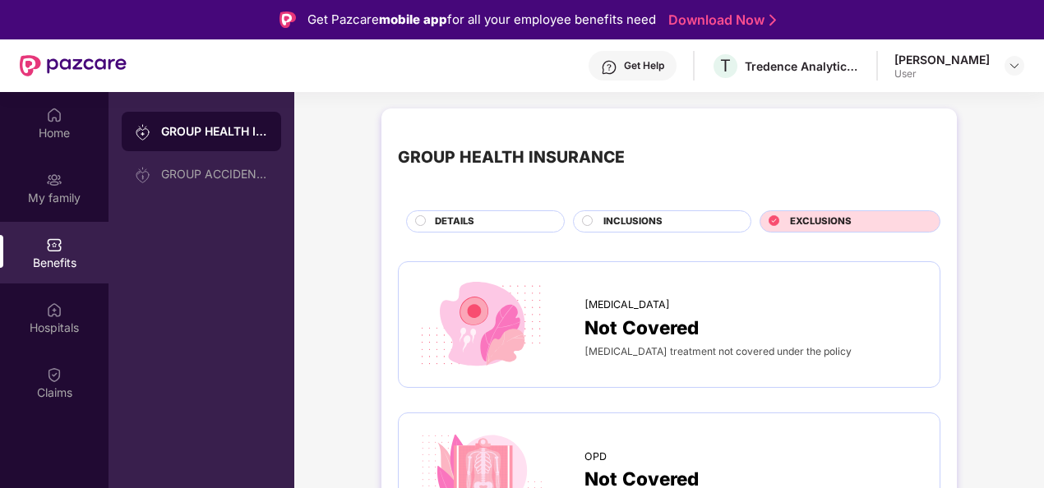
click at [484, 220] on div "DETAILS" at bounding box center [491, 222] width 129 height 17
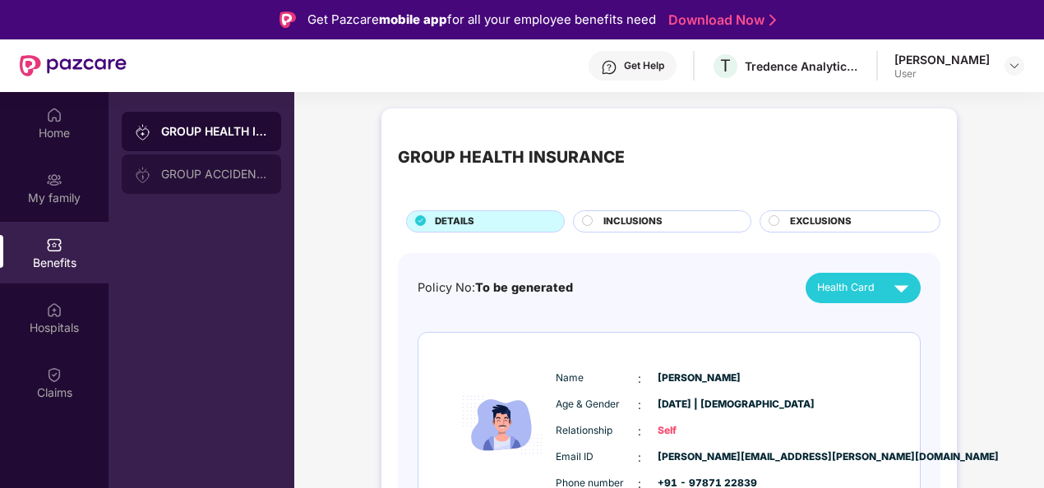
click at [213, 168] on div "GROUP ACCIDENTAL INSURANCE" at bounding box center [214, 174] width 107 height 13
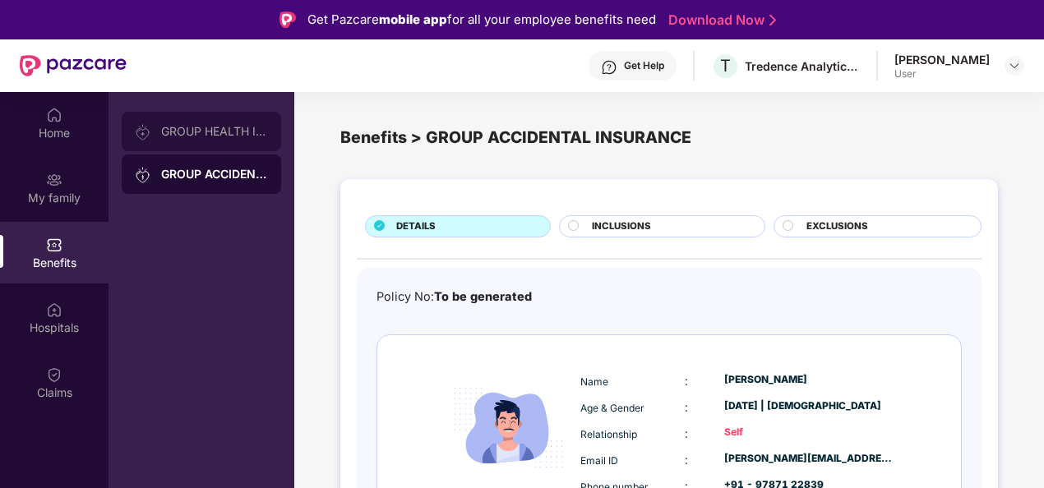
click at [196, 141] on div "GROUP HEALTH INSURANCE" at bounding box center [201, 131] width 159 height 39
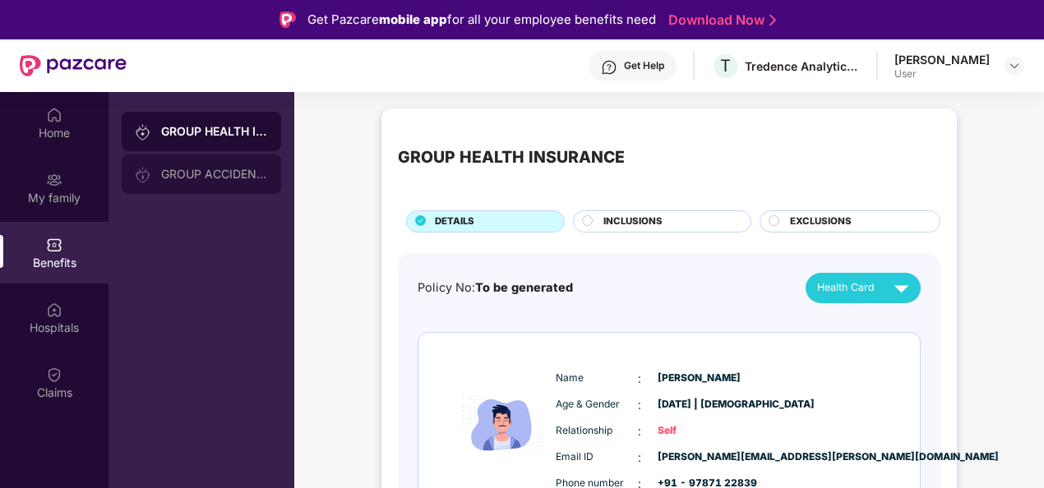
click at [198, 169] on div "GROUP ACCIDENTAL INSURANCE" at bounding box center [214, 174] width 107 height 13
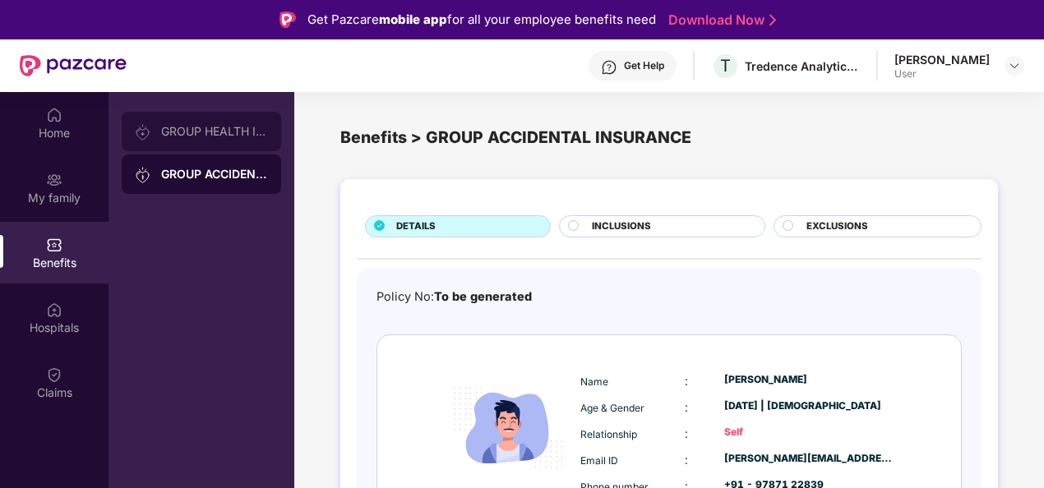
click at [182, 123] on div "GROUP HEALTH INSURANCE" at bounding box center [201, 131] width 159 height 39
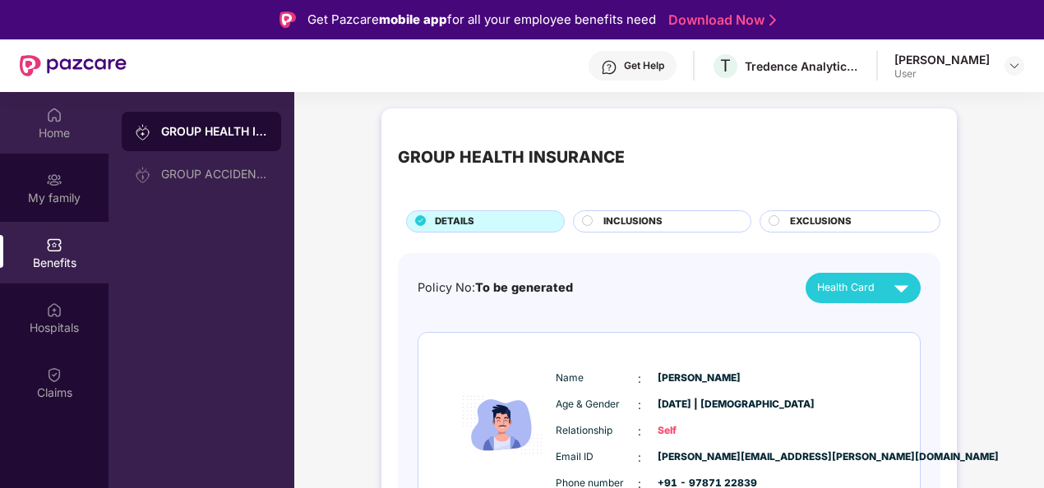
click at [59, 119] on img at bounding box center [54, 115] width 16 height 16
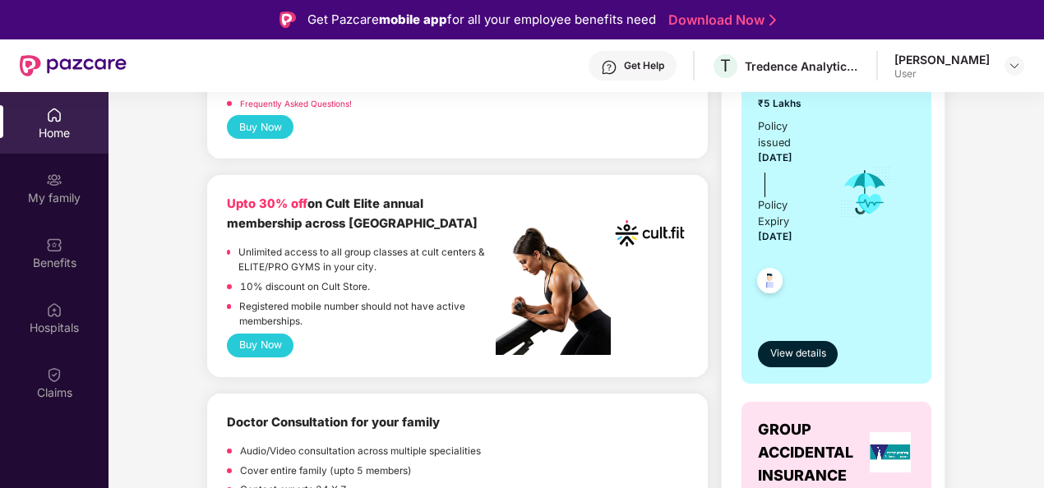
scroll to position [362, 0]
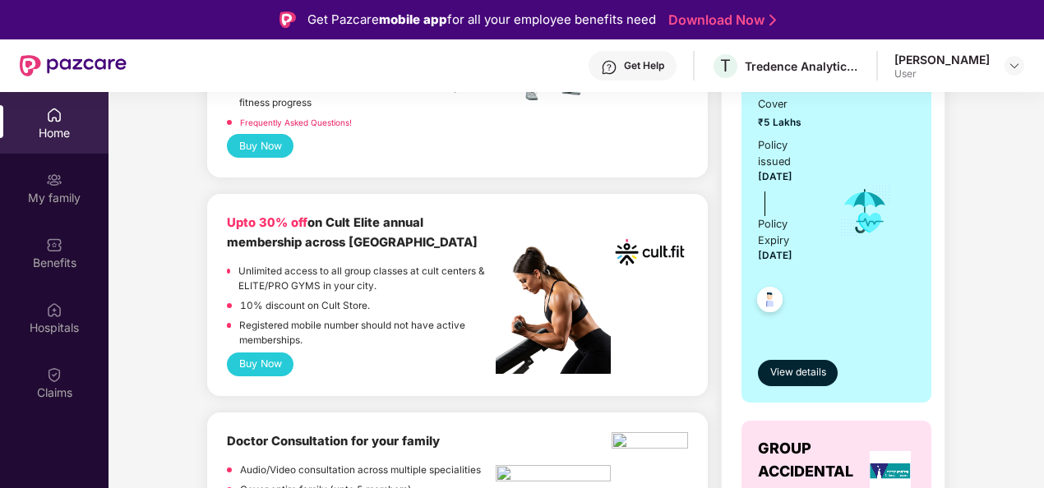
click at [270, 360] on button "Buy Now" at bounding box center [260, 365] width 67 height 24
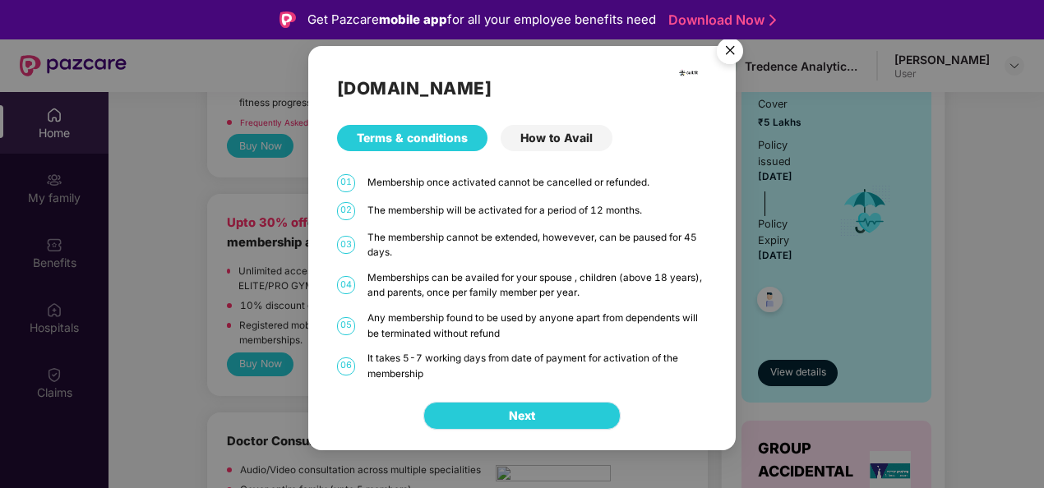
click at [518, 417] on span "Next" at bounding box center [522, 416] width 26 height 18
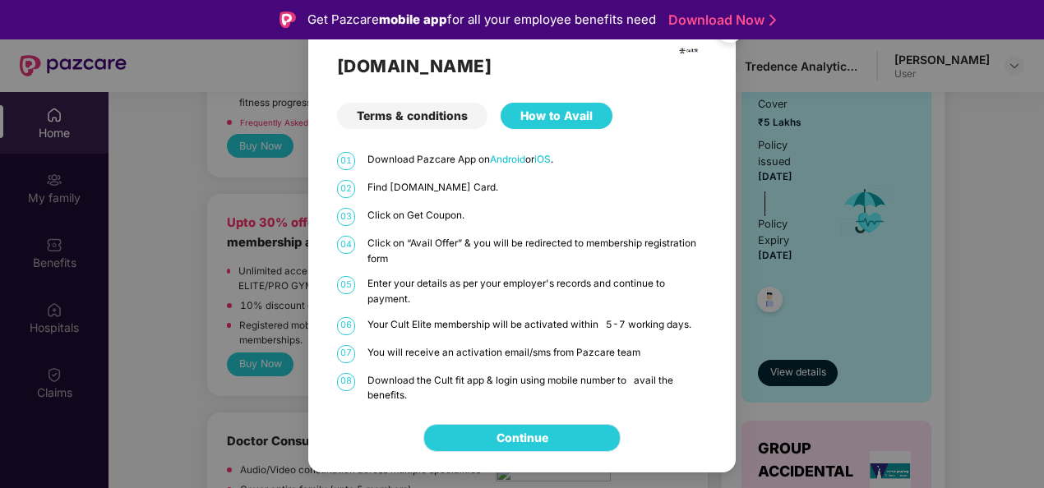
click at [520, 438] on link "Continue" at bounding box center [522, 438] width 52 height 18
